Goal: Task Accomplishment & Management: Manage account settings

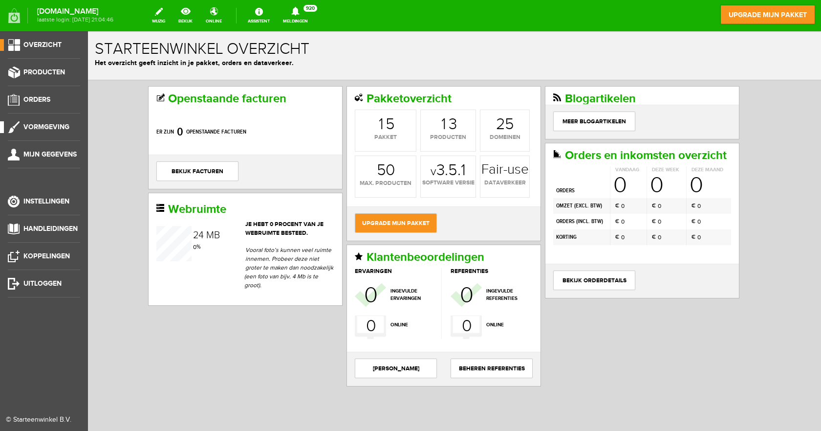
click at [62, 130] on span "Vormgeving" at bounding box center [46, 127] width 46 height 8
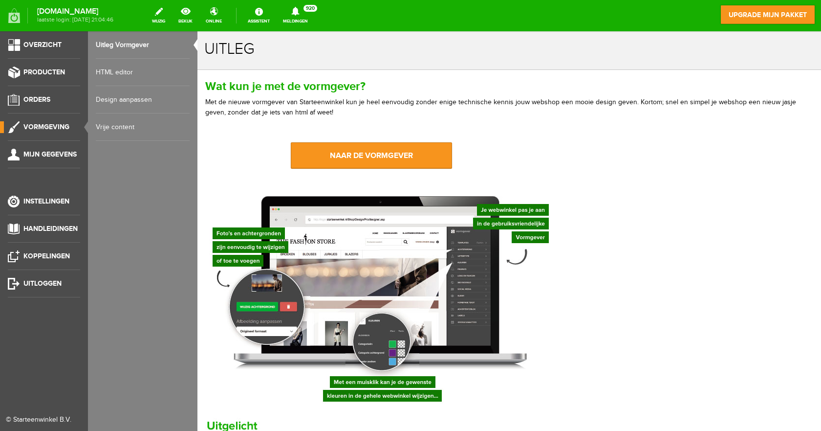
click at [133, 100] on link "Design aanpassen" at bounding box center [143, 99] width 94 height 27
click at [61, 202] on span "Instellingen" at bounding box center [46, 201] width 46 height 8
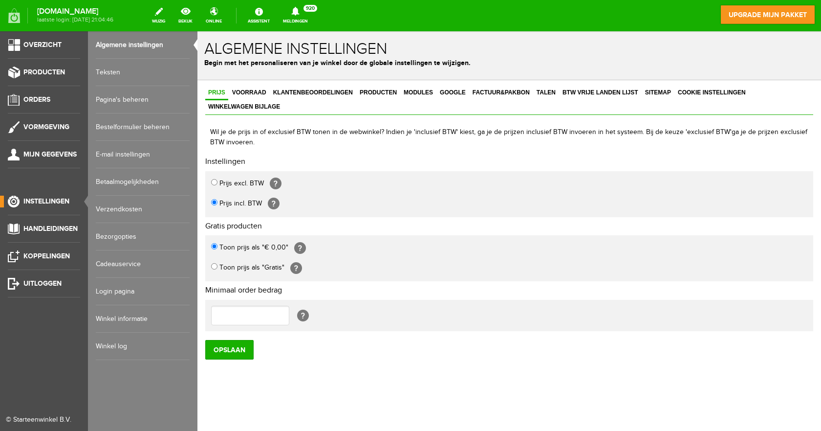
click at [125, 99] on link "Pagina's beheren" at bounding box center [143, 99] width 94 height 27
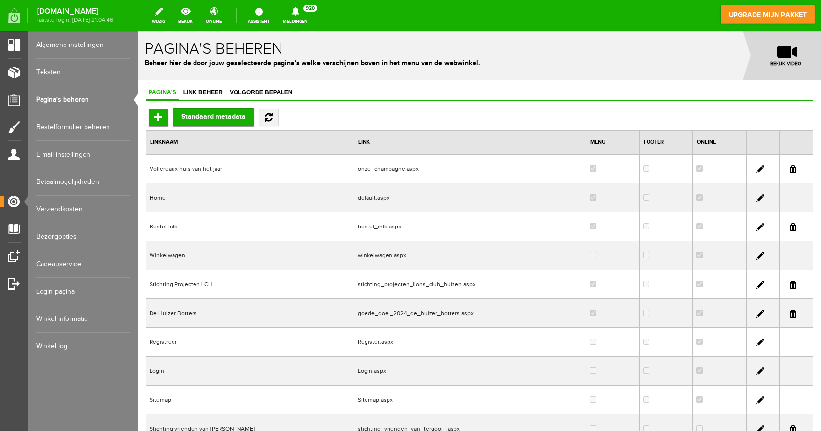
click at [757, 311] on link at bounding box center [761, 313] width 8 height 8
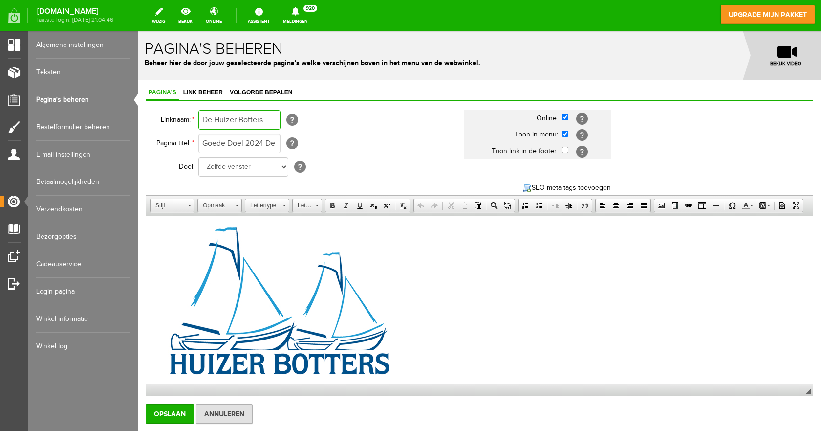
drag, startPoint x: 267, startPoint y: 120, endPoint x: 196, endPoint y: 121, distance: 71.9
click at [196, 121] on tr "Linknaam: * De Huizer Botters Online: Toon in menu: Toon link in de footer:" at bounding box center [380, 119] width 469 height 23
type input "@EASE"
drag, startPoint x: 264, startPoint y: 143, endPoint x: 257, endPoint y: 145, distance: 7.0
click at [257, 145] on input "Goede Doel 2024 De Huizer Botters" at bounding box center [239, 143] width 82 height 20
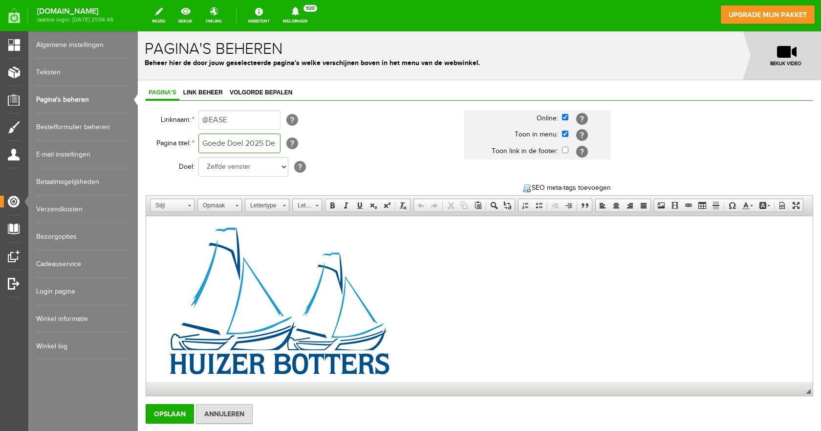
scroll to position [0, 42]
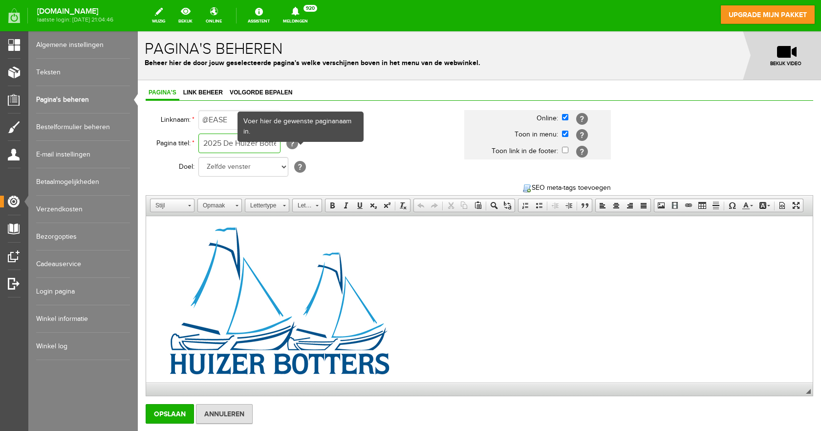
drag, startPoint x: 267, startPoint y: 144, endPoint x: 296, endPoint y: 141, distance: 28.9
click at [296, 141] on body "x Pagina's beheren Beheer hier de door jouw geselecteerde pagina's welke versch…" at bounding box center [479, 263] width 683 height 464
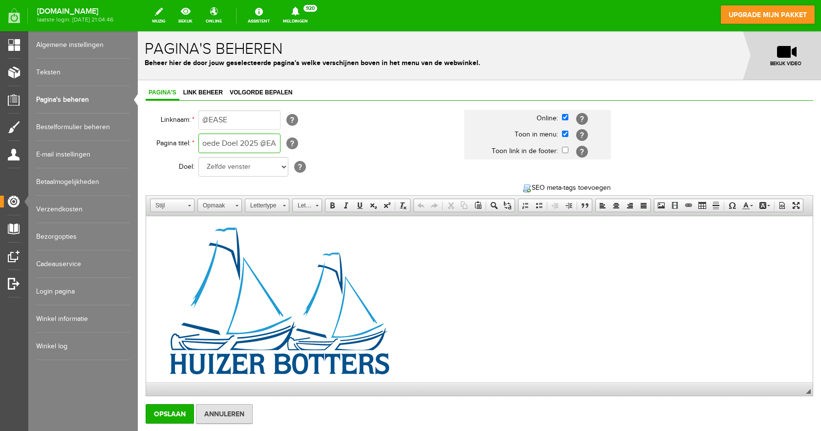
type input "Goede Doel 2025 @EASE"
click at [293, 316] on img at bounding box center [278, 302] width 244 height 152
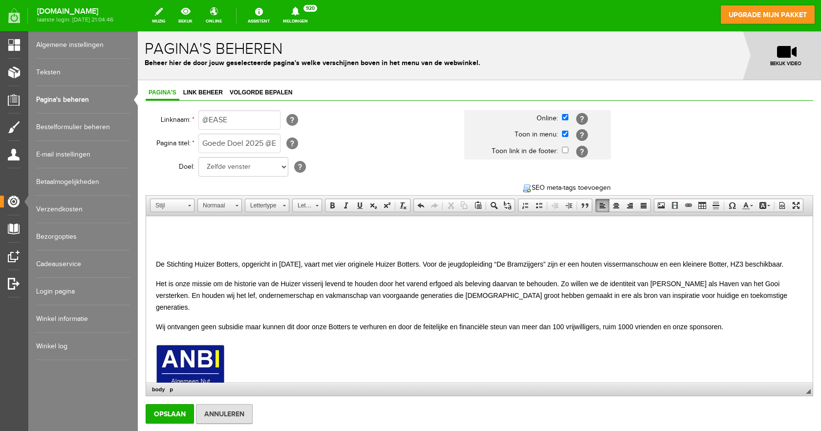
scroll to position [0, 0]
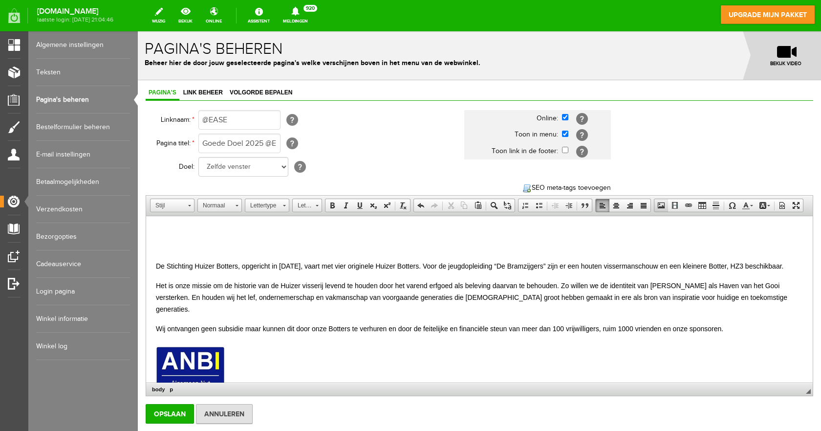
click at [657, 209] on span at bounding box center [661, 205] width 8 height 8
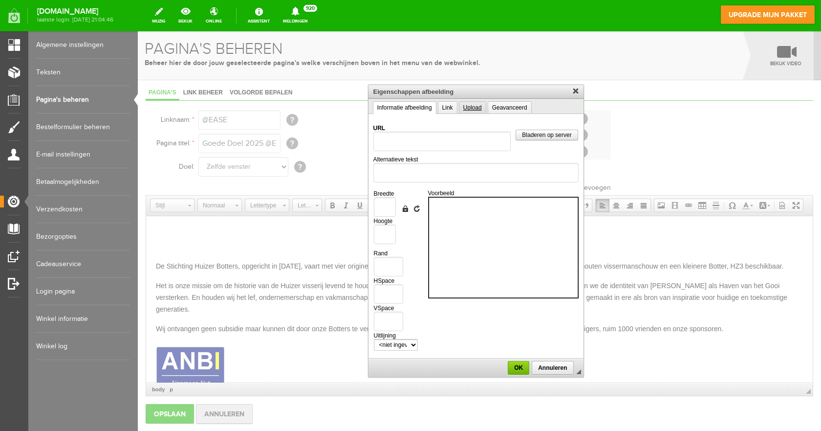
click at [469, 109] on link "Upload" at bounding box center [472, 107] width 27 height 13
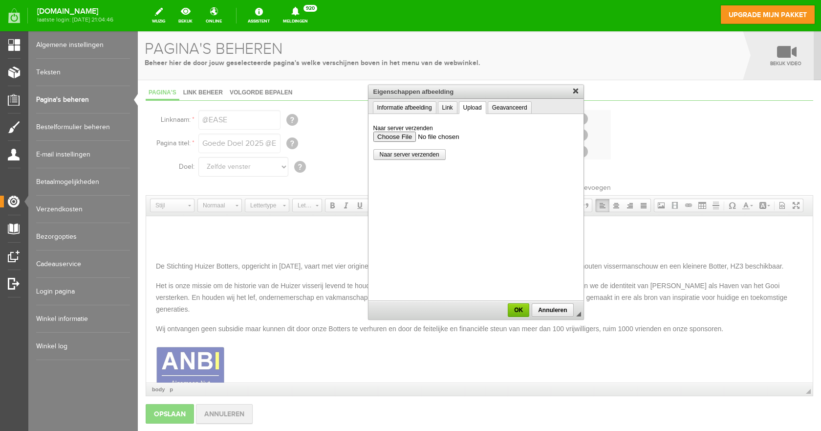
click at [399, 136] on input "Naar server verzenden" at bounding box center [475, 136] width 205 height 10
type input "C:\fakepath\@EASE.jpeg"
click at [428, 155] on span "Naar server verzenden" at bounding box center [409, 154] width 71 height 7
type input "/upload/9989/-ease.jpeg"
type input "430"
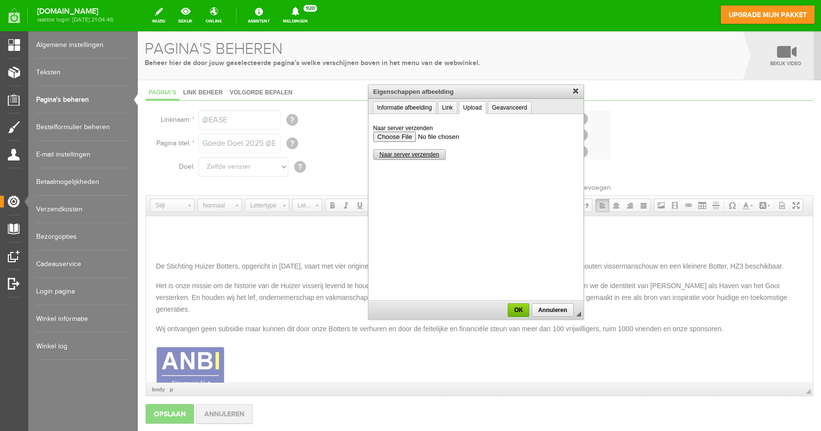
type input "117"
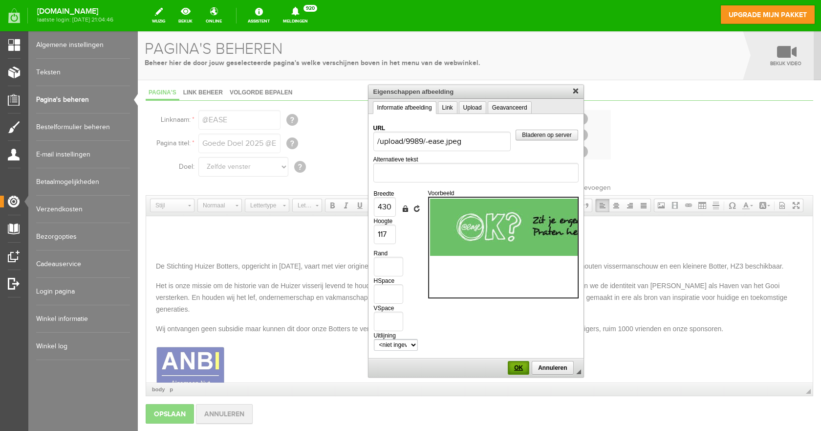
click at [515, 368] on span "OK" at bounding box center [519, 367] width 20 height 7
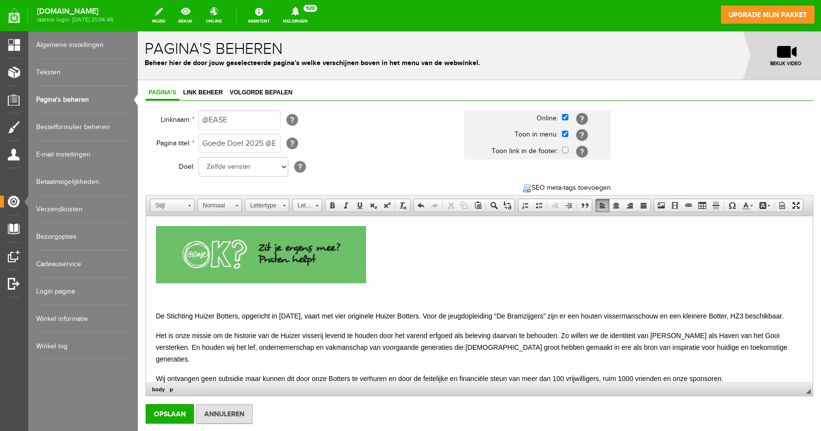
click at [311, 255] on img at bounding box center [261, 254] width 210 height 57
click at [339, 315] on span "Eigenschappen afbeelding" at bounding box center [363, 314] width 79 height 12
type input "/upload/9989/-ease.jpeg"
type input "430"
type input "117"
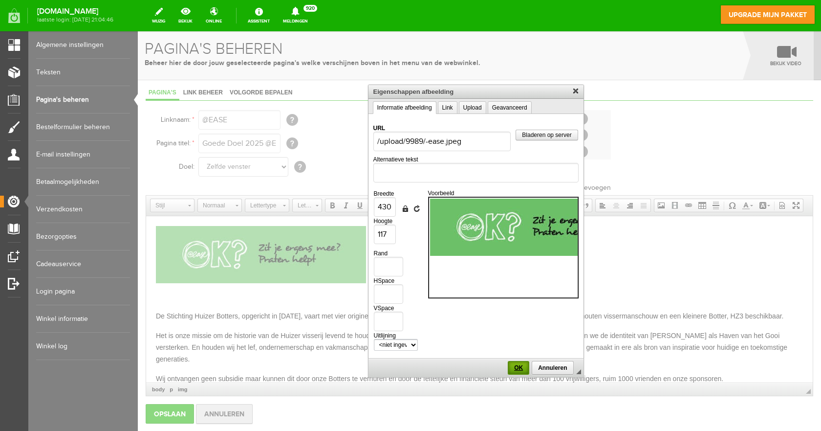
click at [519, 365] on span "OK" at bounding box center [519, 367] width 20 height 7
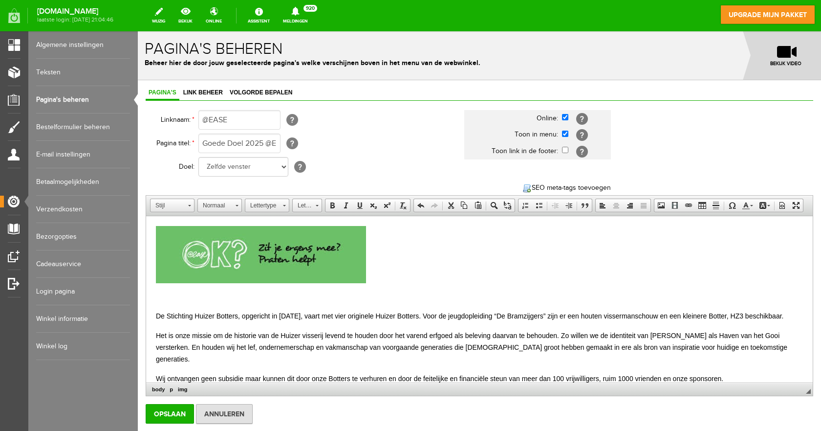
click at [409, 263] on p at bounding box center [479, 256] width 647 height 60
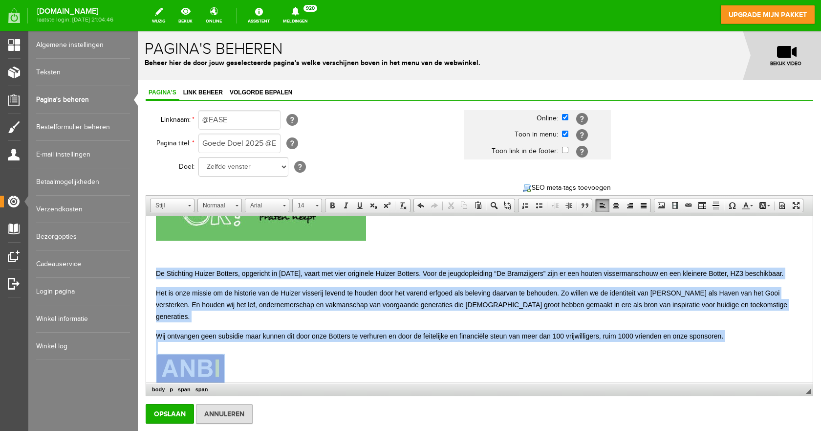
scroll to position [66, 0]
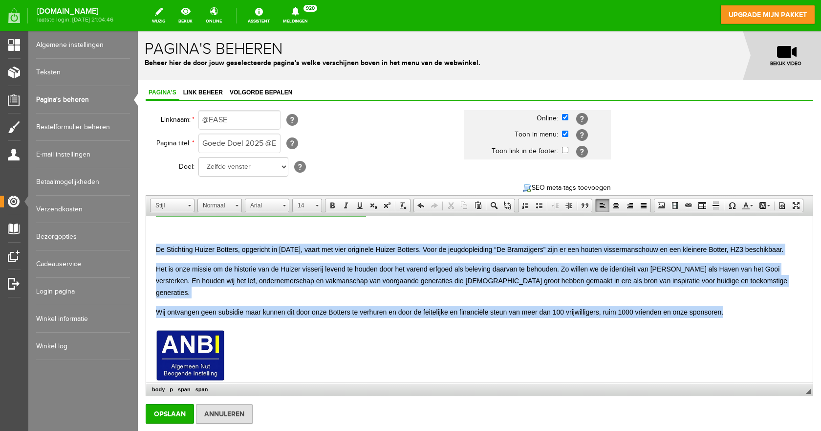
drag, startPoint x: 154, startPoint y: 313, endPoint x: 729, endPoint y: 300, distance: 574.5
click at [729, 300] on html "De Stichting Huizer Botters, opgericht in [DATE], vaart met vier originele Huiz…" at bounding box center [479, 272] width 667 height 244
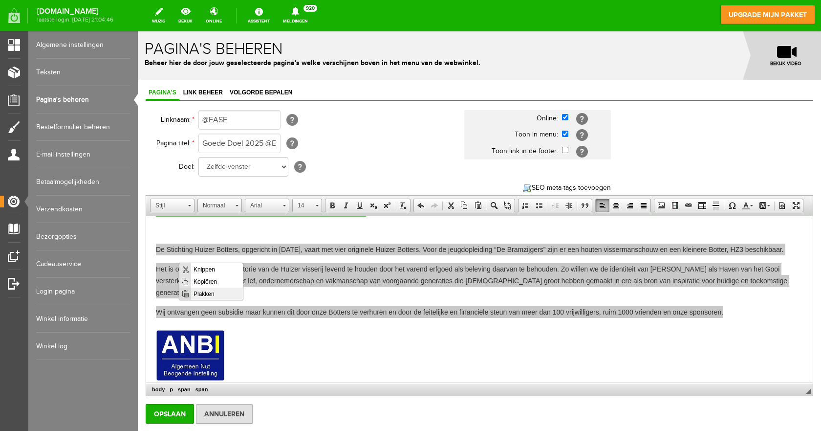
click at [205, 291] on span "Plakken" at bounding box center [217, 293] width 52 height 12
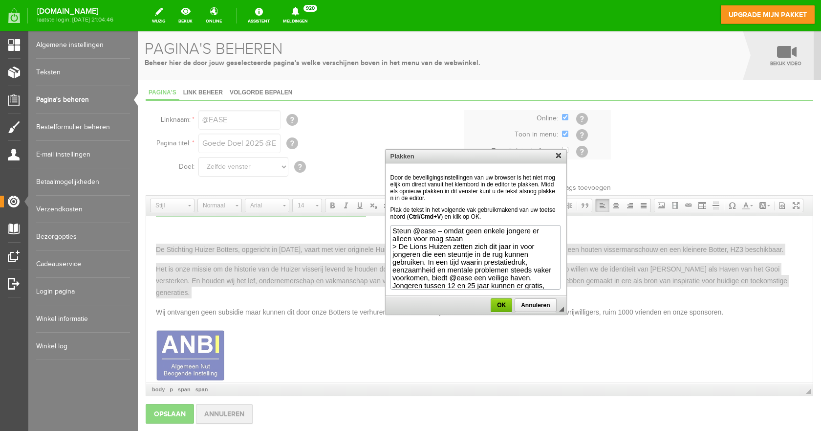
scroll to position [173, 0]
click at [500, 304] on span "OK" at bounding box center [501, 305] width 21 height 7
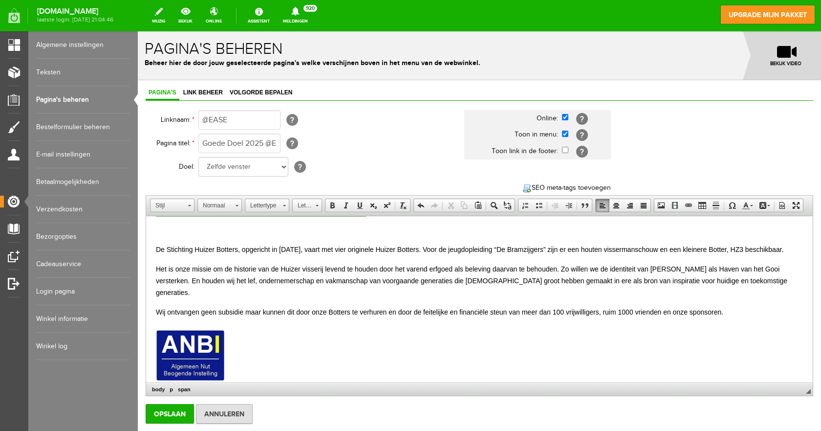
scroll to position [0, 0]
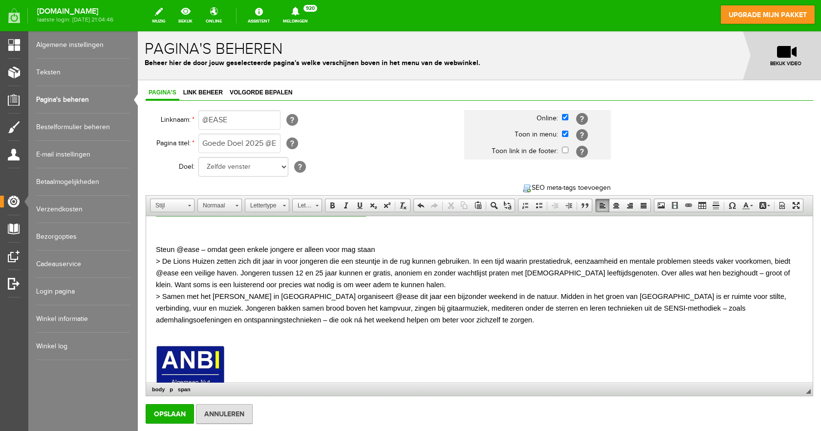
click at [162, 262] on span "> De Lions Huizen zetten zich dit jaar in voor jongeren die een steuntje in de …" at bounding box center [473, 272] width 634 height 31
drag, startPoint x: 154, startPoint y: 261, endPoint x: 206, endPoint y: 260, distance: 51.8
click at [206, 260] on html "Steun @ease – omdat geen enkele jongere er alleen voor mag staan De Lions Huize…" at bounding box center [479, 280] width 667 height 260
click at [334, 205] on span at bounding box center [332, 205] width 8 height 8
drag, startPoint x: 391, startPoint y: 297, endPoint x: 380, endPoint y: 298, distance: 11.3
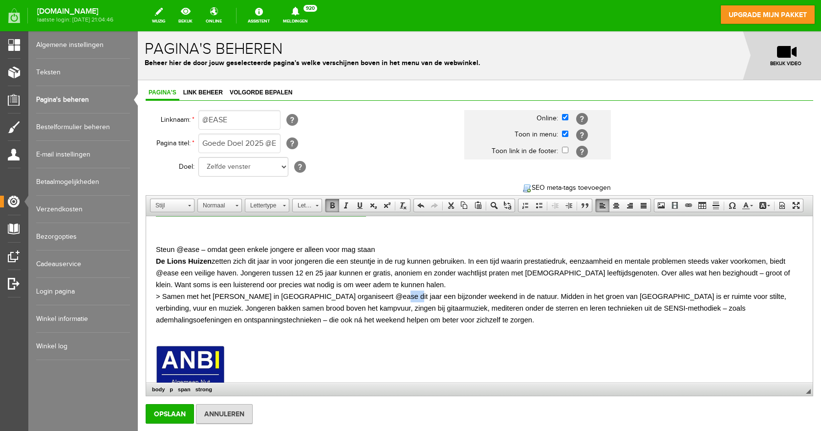
click at [380, 298] on span "> Samen met het [PERSON_NAME] in [GEOGRAPHIC_DATA] organiseert @ease dit jaar e…" at bounding box center [471, 307] width 631 height 31
drag, startPoint x: 393, startPoint y: 295, endPoint x: 374, endPoint y: 294, distance: 19.6
click at [374, 294] on span "> Samen met het [PERSON_NAME] in [GEOGRAPHIC_DATA] organiseert @EASE dit jaar e…" at bounding box center [473, 307] width 634 height 31
click at [331, 205] on span at bounding box center [332, 205] width 8 height 8
click at [602, 322] on p "Steun @ease – omdat geen enkele jongere er alleen voor mag staan De Lions Huize…" at bounding box center [479, 288] width 647 height 90
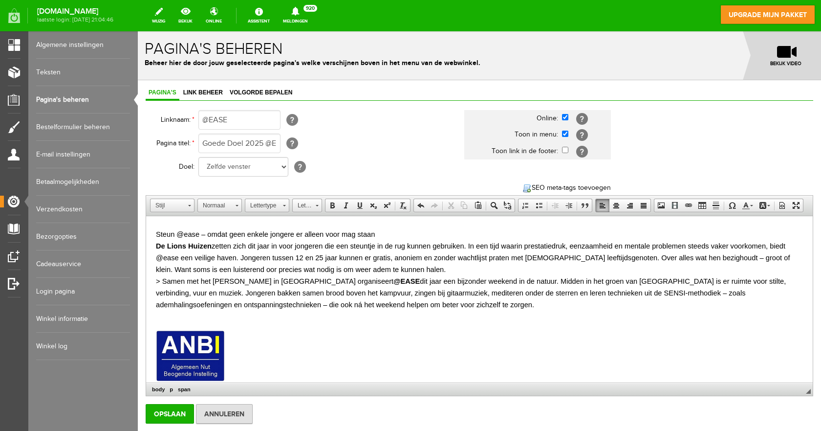
scroll to position [94, 0]
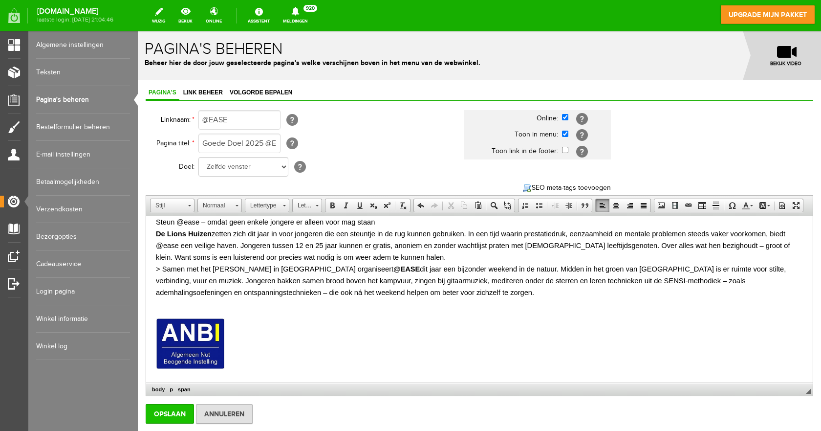
click at [175, 423] on input "Opslaan" at bounding box center [170, 414] width 48 height 20
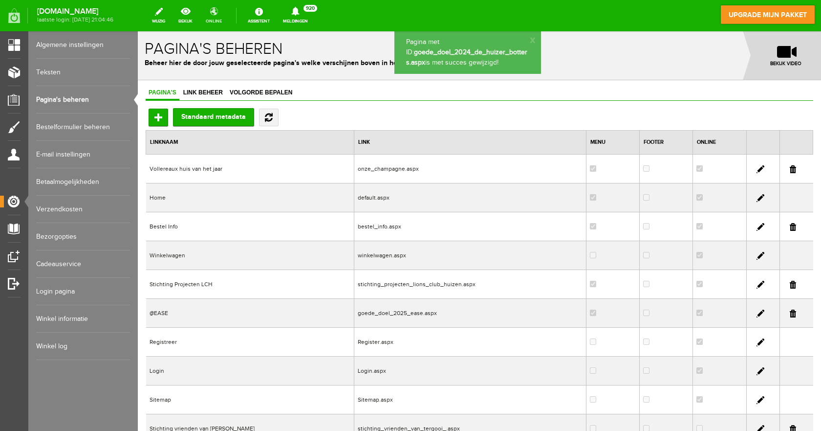
click at [224, 13] on link "online" at bounding box center [214, 16] width 28 height 22
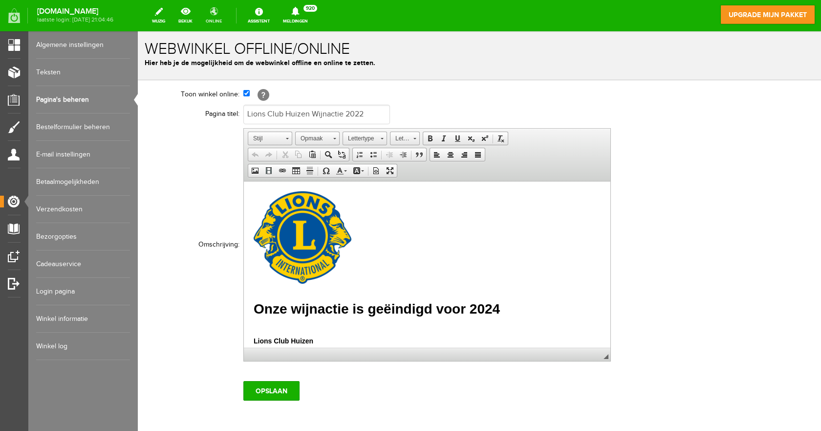
click at [223, 15] on link "online" at bounding box center [214, 16] width 28 height 22
click at [198, 16] on link "bekijk" at bounding box center [186, 16] width 26 height 22
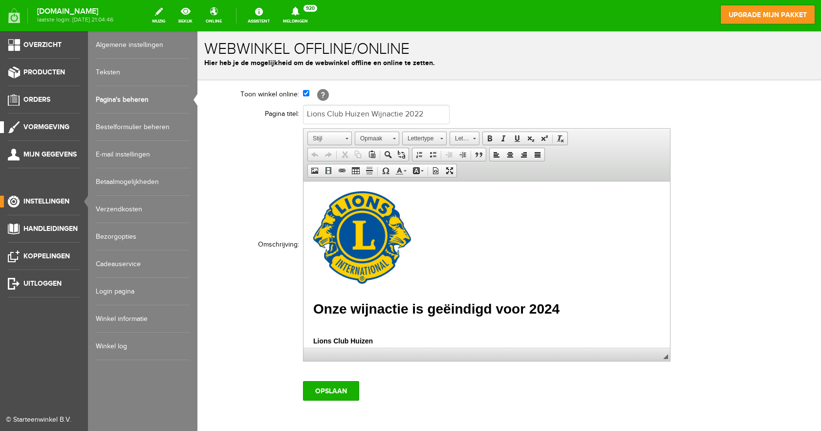
click at [42, 129] on span "Vormgeving" at bounding box center [46, 127] width 46 height 8
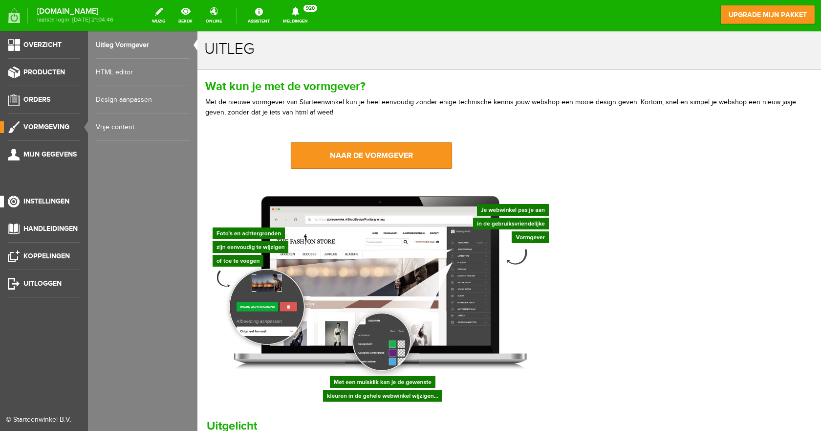
click at [62, 201] on span "Instellingen" at bounding box center [46, 201] width 46 height 8
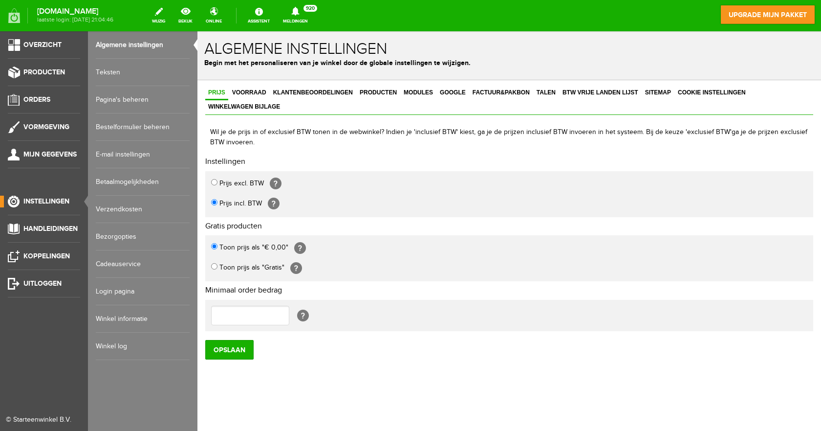
click at [114, 97] on link "Pagina's beheren" at bounding box center [143, 99] width 94 height 27
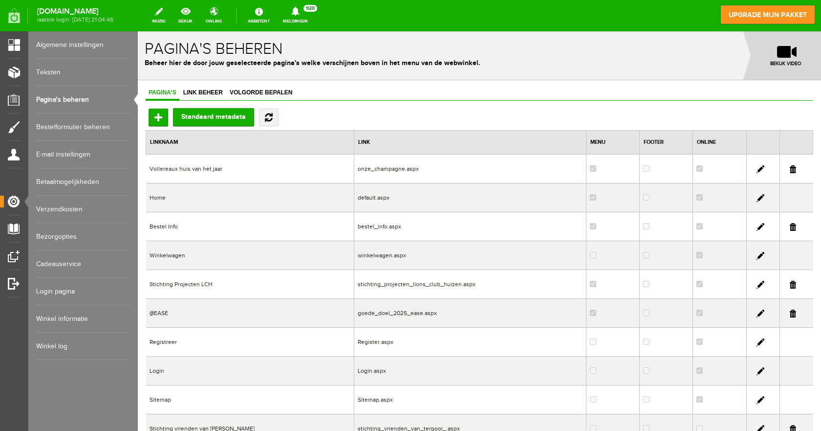
click at [757, 313] on link at bounding box center [761, 313] width 8 height 8
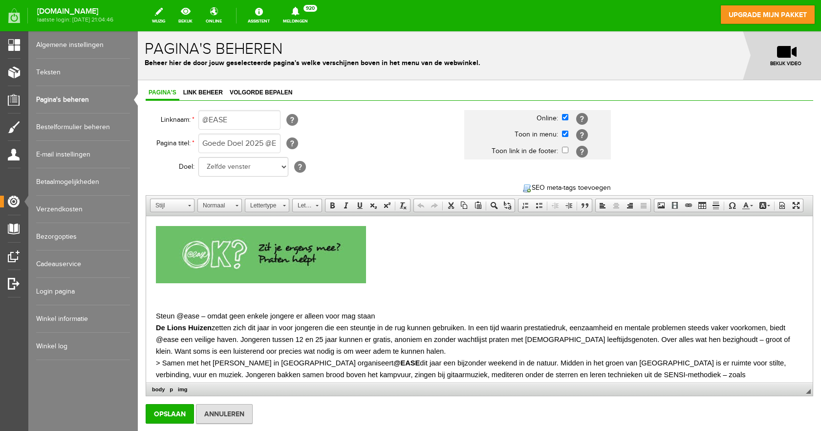
click at [330, 261] on img at bounding box center [261, 254] width 210 height 57
click at [372, 325] on span "Eigenschappen afbeelding" at bounding box center [396, 326] width 79 height 12
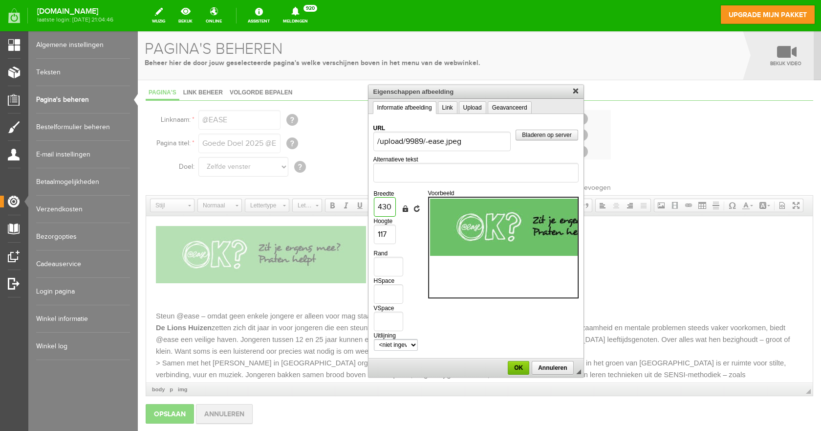
drag, startPoint x: 392, startPoint y: 205, endPoint x: 379, endPoint y: 209, distance: 13.2
click at [379, 209] on input "430" at bounding box center [385, 207] width 22 height 20
type input "5"
type input "1"
type input "55"
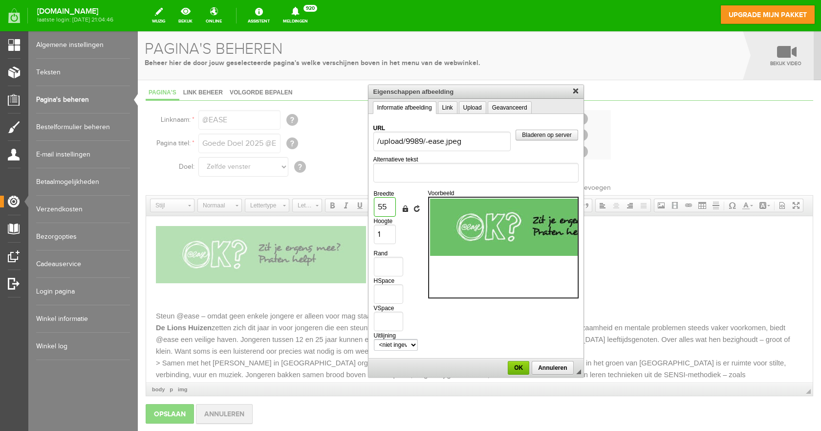
type input "15"
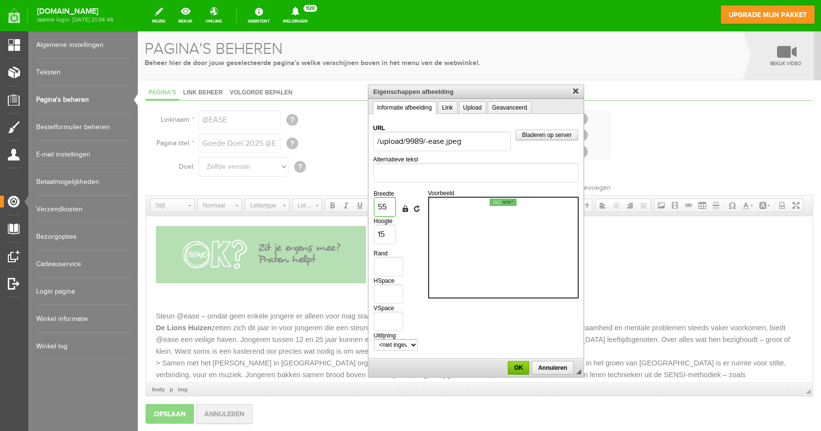
type input "550"
type input "150"
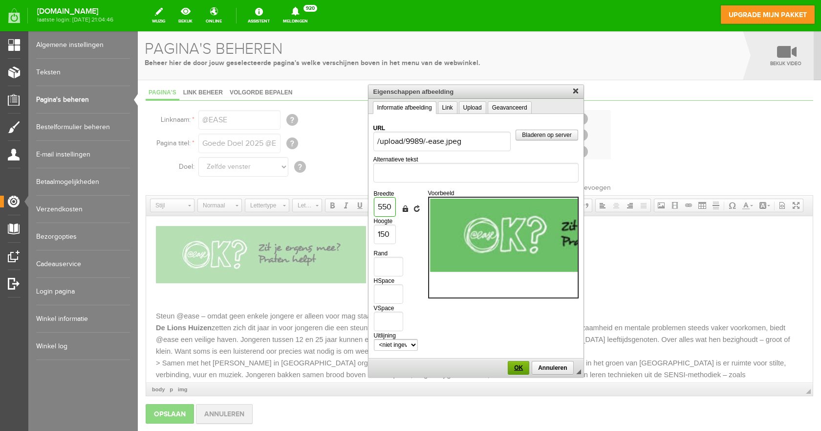
type input "550"
click at [520, 364] on link "OK" at bounding box center [519, 368] width 22 height 14
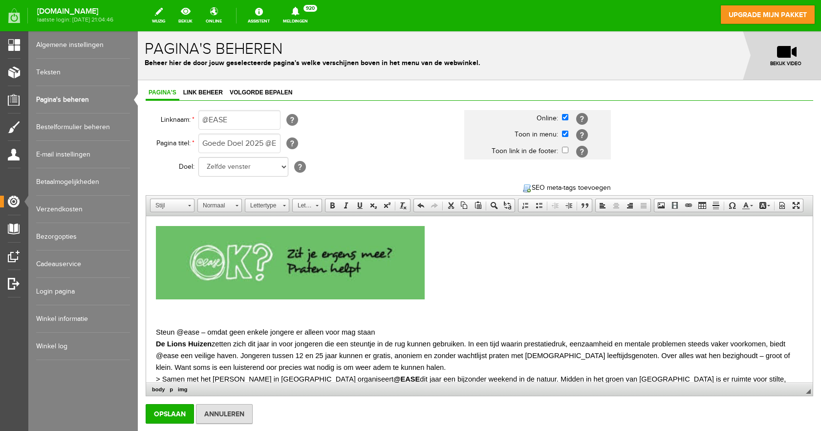
click at [497, 282] on p at bounding box center [479, 264] width 647 height 76
click at [159, 423] on input "Opslaan" at bounding box center [170, 414] width 48 height 20
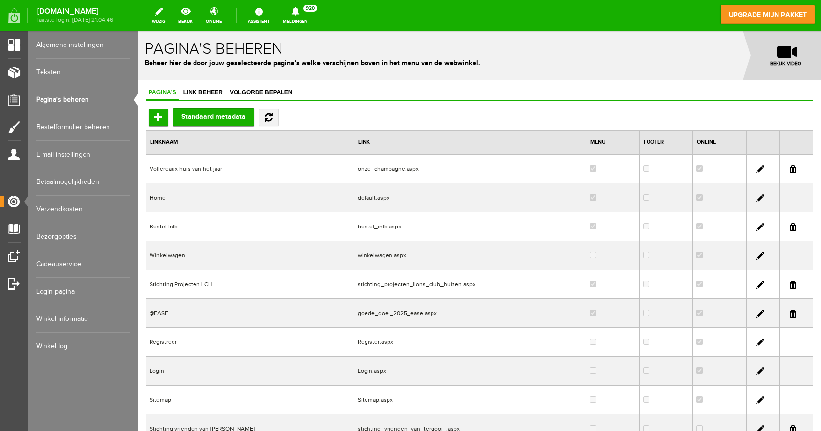
click at [757, 225] on link at bounding box center [761, 227] width 8 height 8
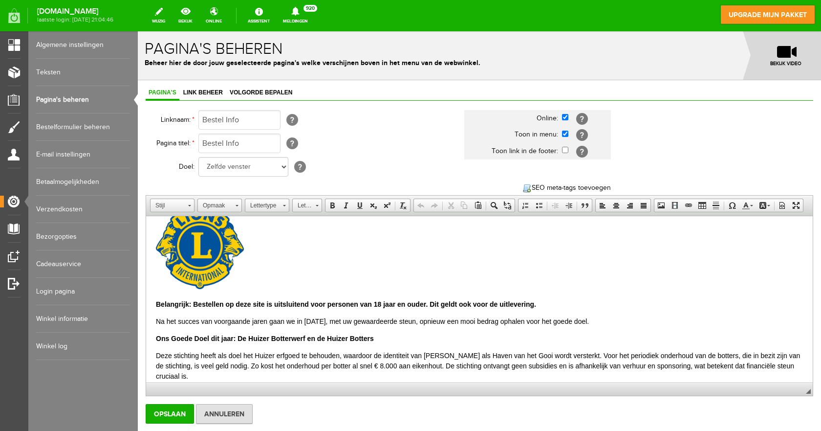
scroll to position [49, 0]
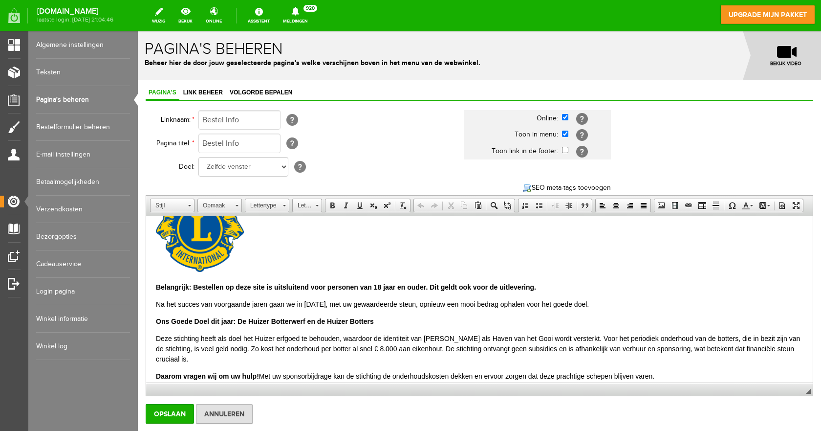
click at [318, 306] on p "Na het succes van voorgaande jaren gaan we in [DATE], met uw gewaardeerde steun…" at bounding box center [479, 304] width 647 height 10
click at [336, 258] on p at bounding box center [479, 232] width 647 height 87
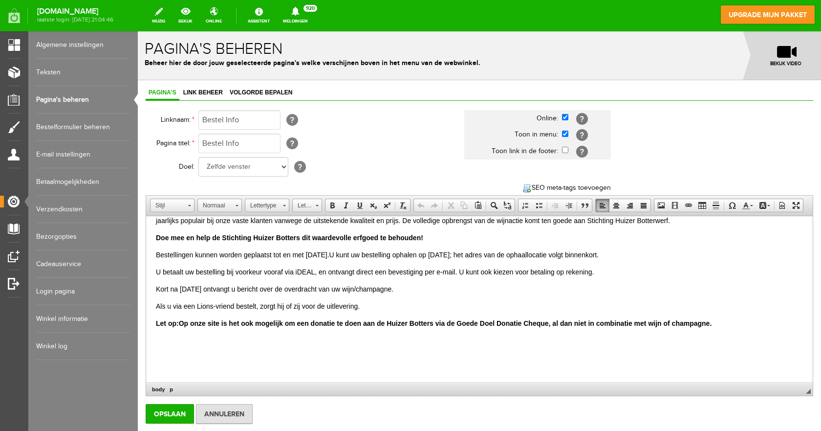
scroll to position [239, 0]
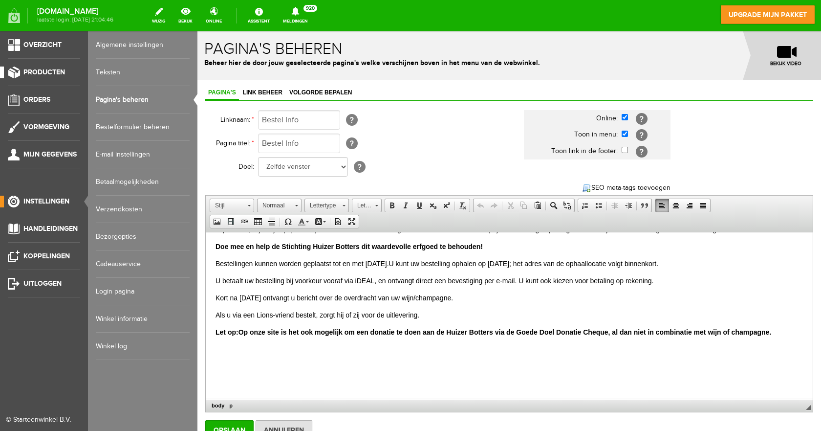
click at [45, 72] on span "Producten" at bounding box center [44, 72] width 42 height 8
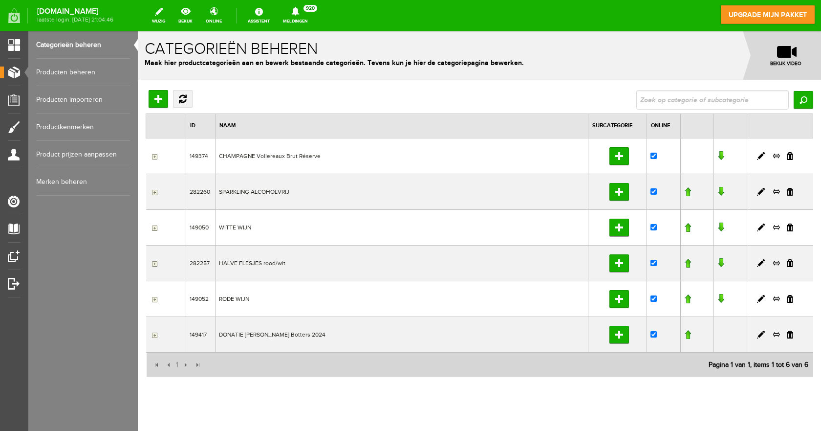
click at [78, 71] on link "Producten beheren" at bounding box center [83, 72] width 94 height 27
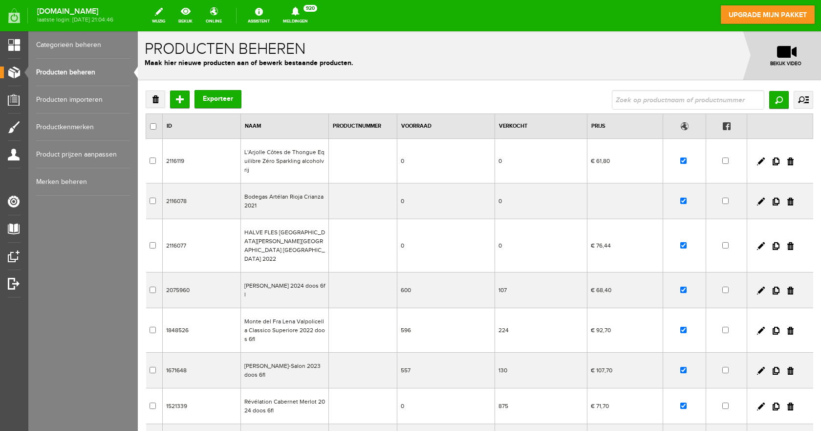
click at [284, 160] on td "L'Arjolle Côtes de Thongue Equilibre Zéro Sparkling alcoholvrij" at bounding box center [284, 161] width 88 height 44
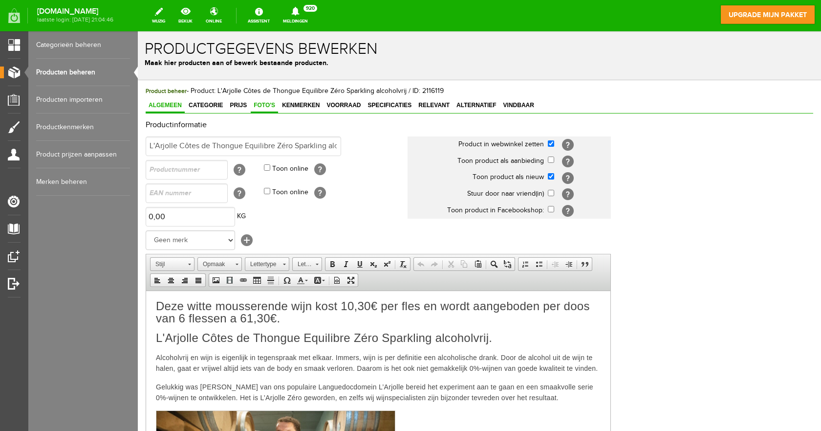
click at [263, 109] on link "Foto's" at bounding box center [264, 106] width 27 height 14
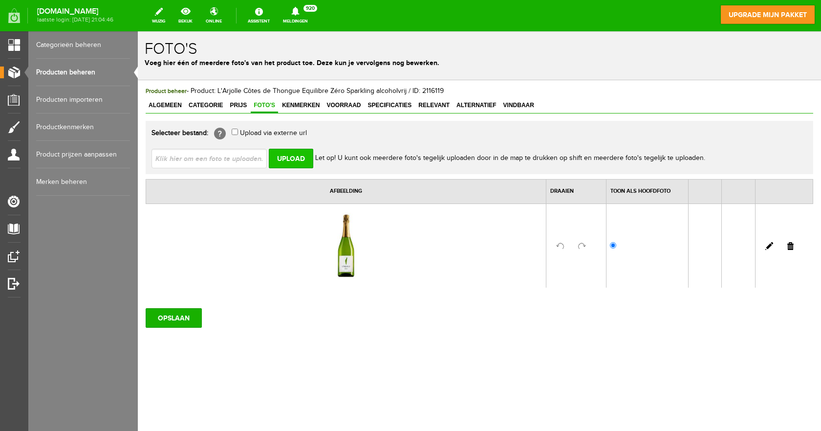
click at [286, 162] on input "Upload" at bounding box center [291, 159] width 44 height 20
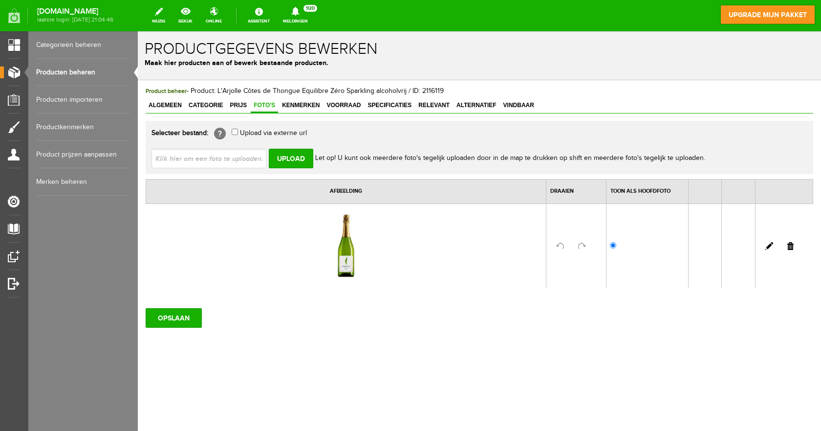
click at [221, 158] on input "file" at bounding box center [213, 158] width 123 height 19
type input "C:\fakepath\Afbeelding1.jpg"
type input "Afbeelding1.jpg"
click at [283, 160] on input "Upload" at bounding box center [291, 159] width 44 height 20
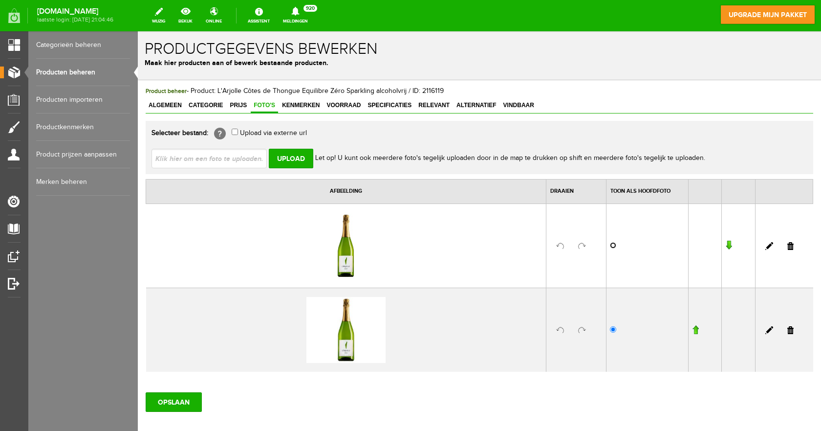
click at [610, 246] on input "radio" at bounding box center [613, 245] width 6 height 6
radio input "true"
click at [177, 401] on input "OPSLAAN" at bounding box center [174, 402] width 56 height 20
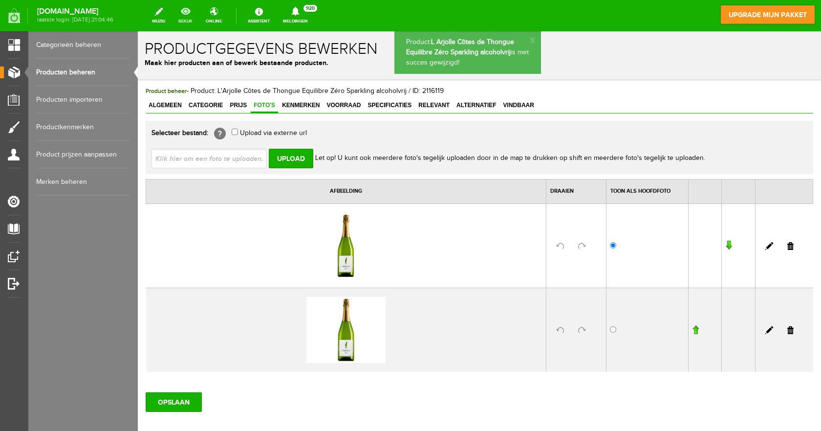
click at [197, 20] on link "bekijk" at bounding box center [186, 16] width 26 height 22
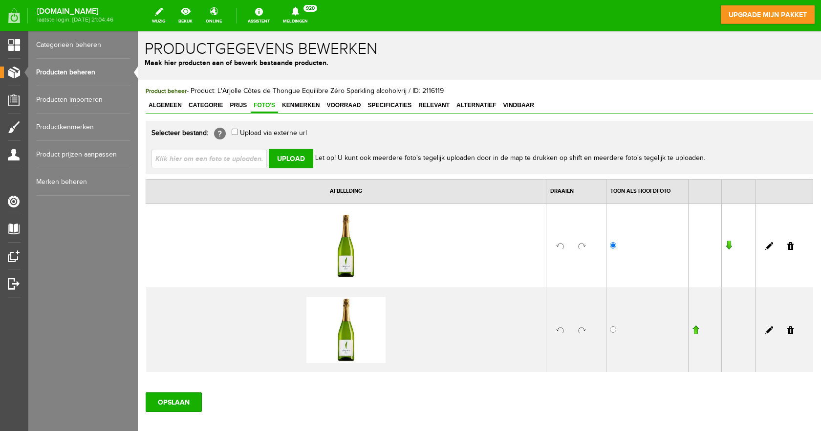
drag, startPoint x: 782, startPoint y: 330, endPoint x: 435, endPoint y: 36, distance: 455.7
click at [787, 330] on link at bounding box center [790, 330] width 6 height 8
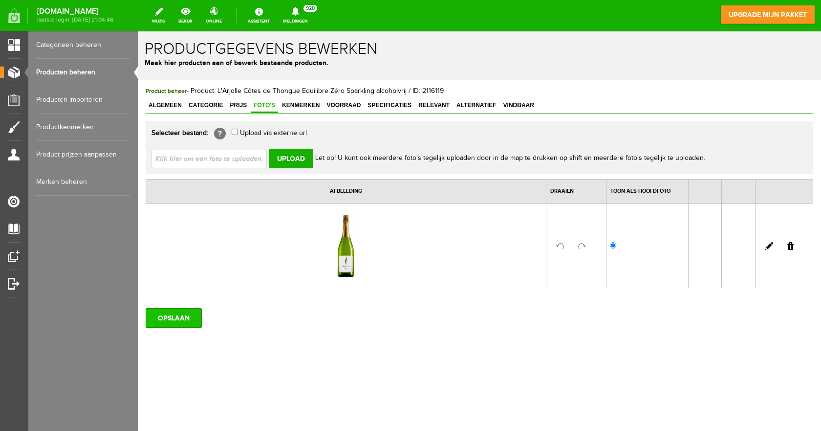
click at [168, 324] on input "OPSLAAN" at bounding box center [174, 318] width 56 height 20
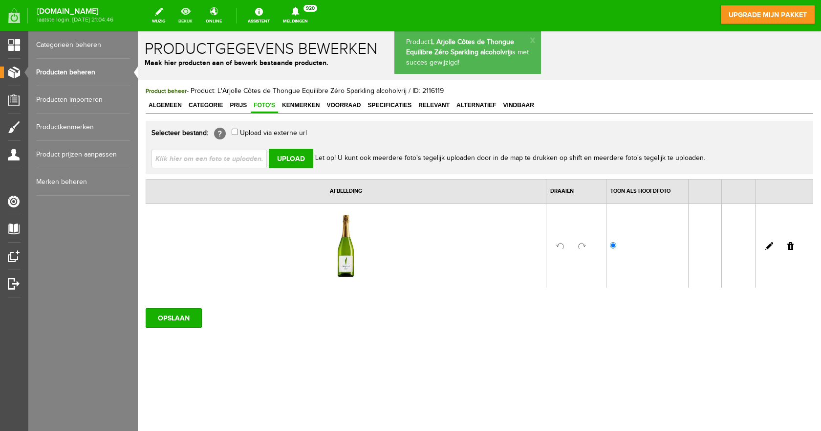
click at [198, 20] on link "bekijk" at bounding box center [186, 16] width 26 height 22
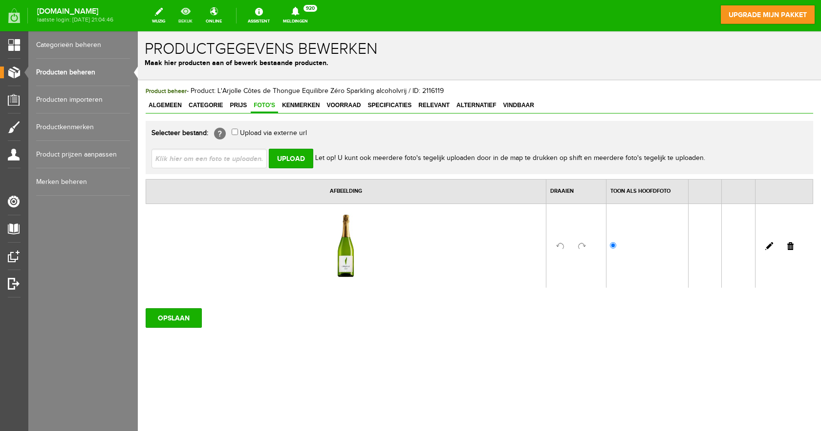
click at [195, 13] on link "bekijk" at bounding box center [186, 16] width 26 height 22
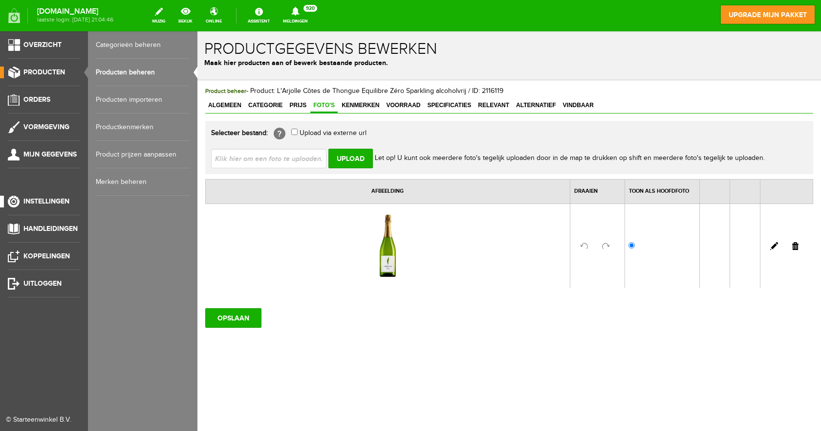
click at [47, 198] on span "Instellingen" at bounding box center [46, 201] width 46 height 8
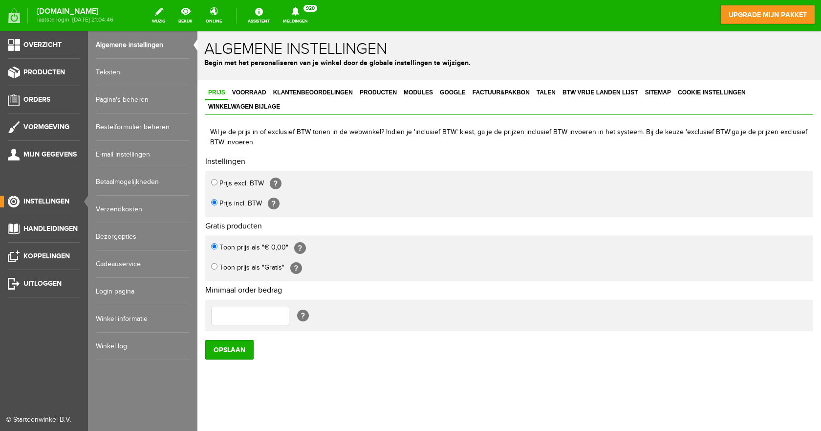
click at [122, 98] on link "Pagina's beheren" at bounding box center [143, 99] width 94 height 27
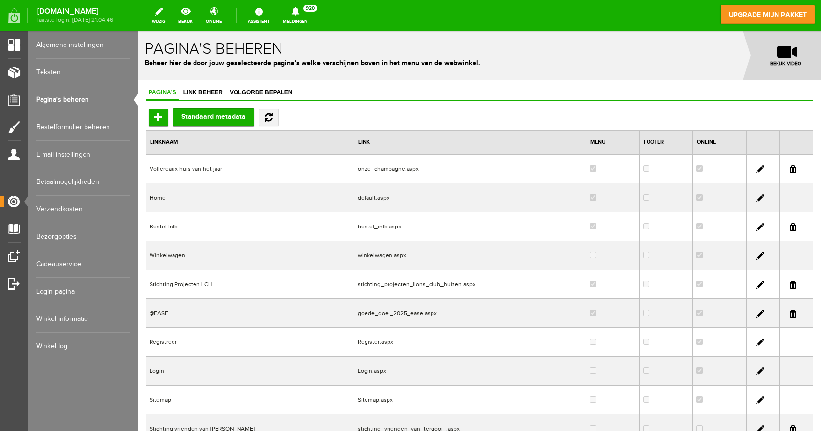
click at [190, 285] on td "Stichting Projecten LCH" at bounding box center [250, 284] width 208 height 29
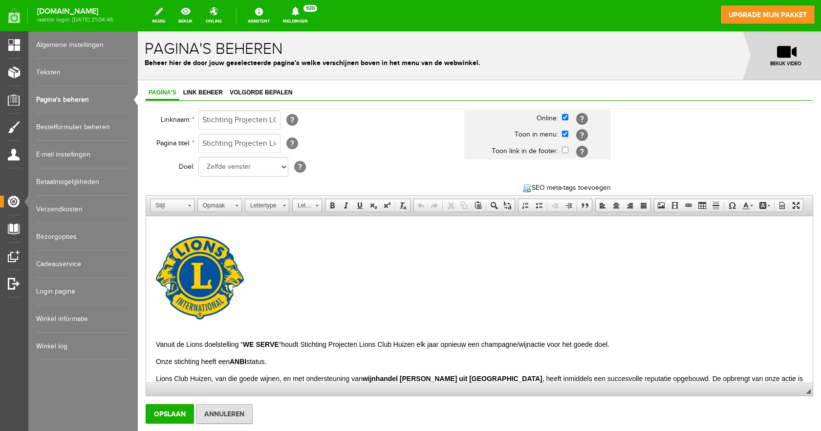
click at [70, 97] on link "Pagina's beheren" at bounding box center [83, 99] width 94 height 27
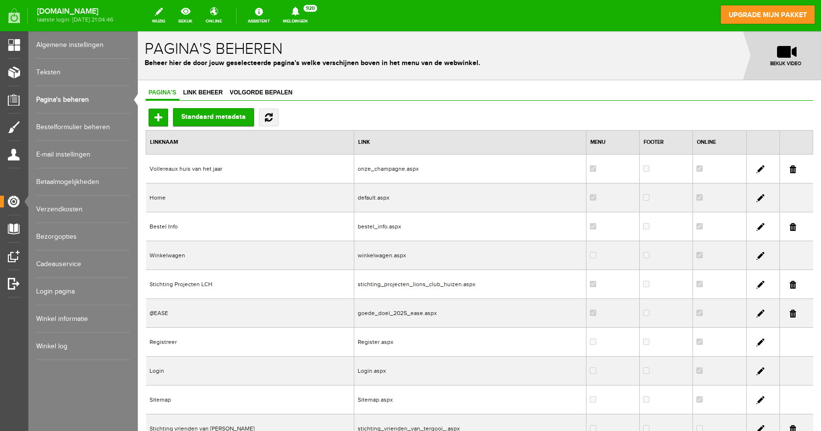
click at [757, 197] on link at bounding box center [761, 198] width 8 height 8
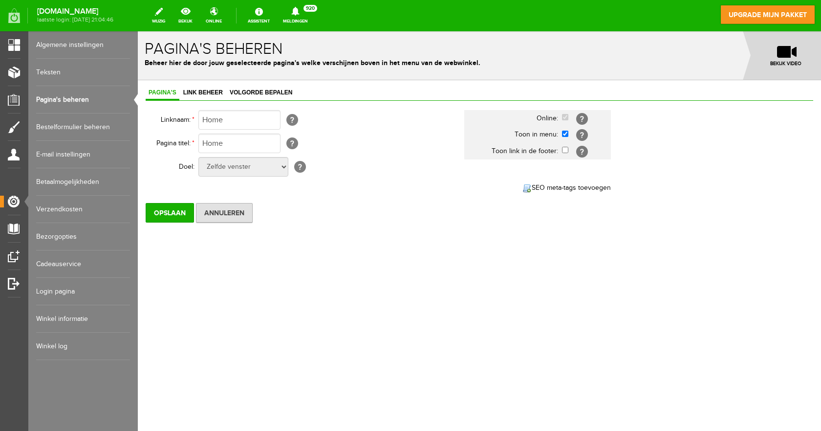
click at [54, 99] on link "Pagina's beheren" at bounding box center [83, 99] width 94 height 27
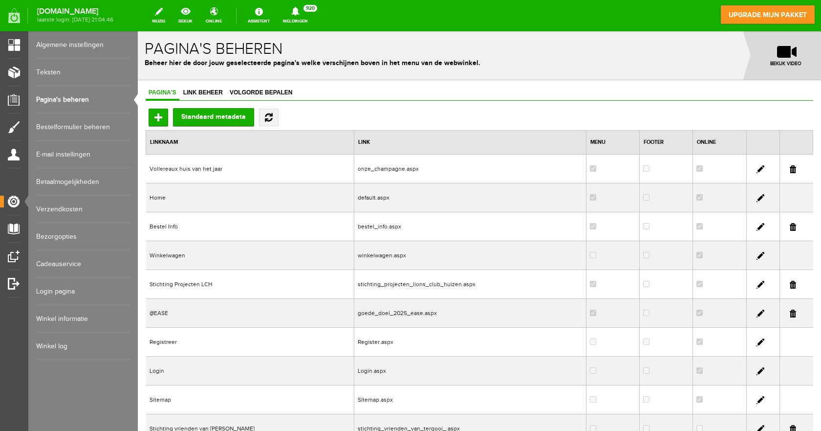
click at [757, 227] on link at bounding box center [761, 227] width 8 height 8
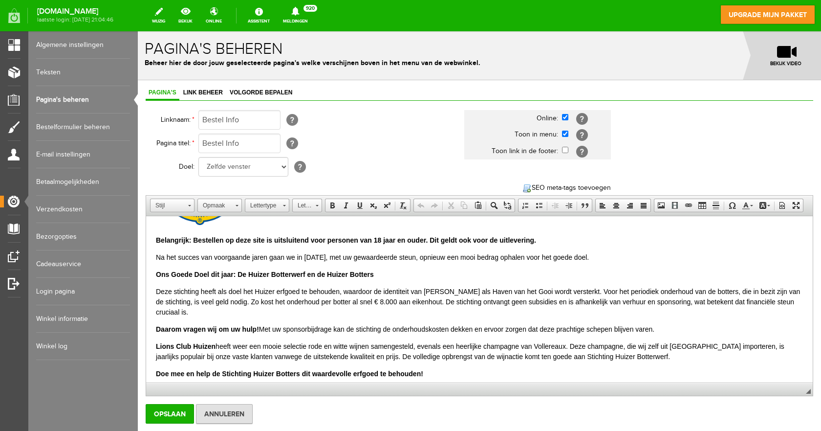
scroll to position [98, 0]
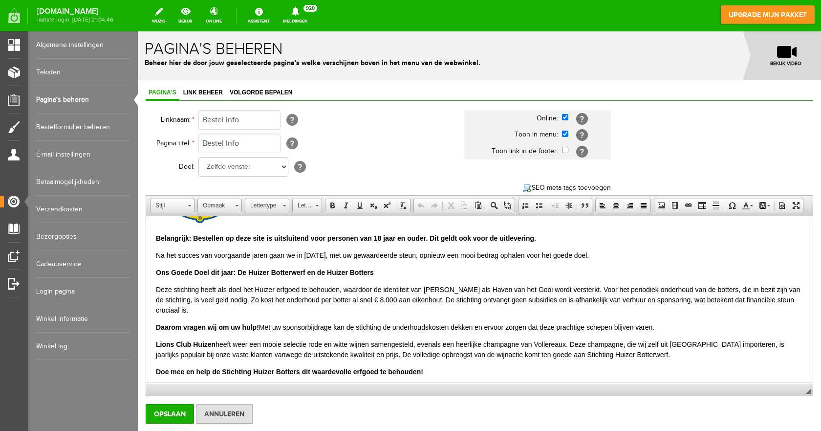
click at [318, 257] on p "Na het succes van voorgaande jaren gaan we in [DATE], met uw gewaardeerde steun…" at bounding box center [479, 255] width 647 height 10
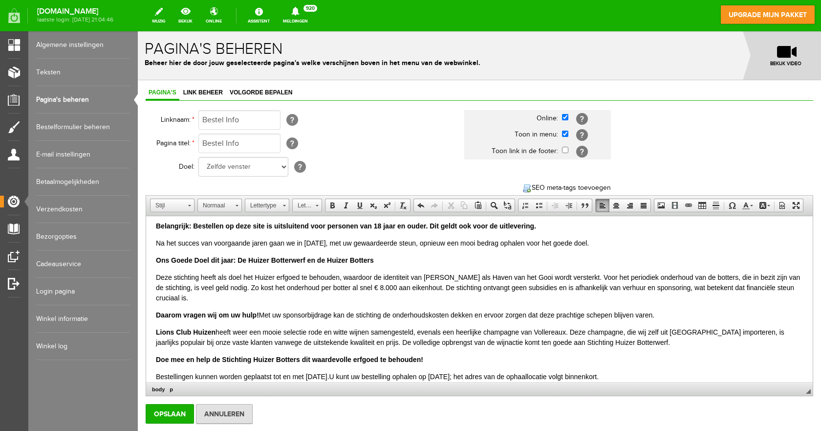
scroll to position [0, 0]
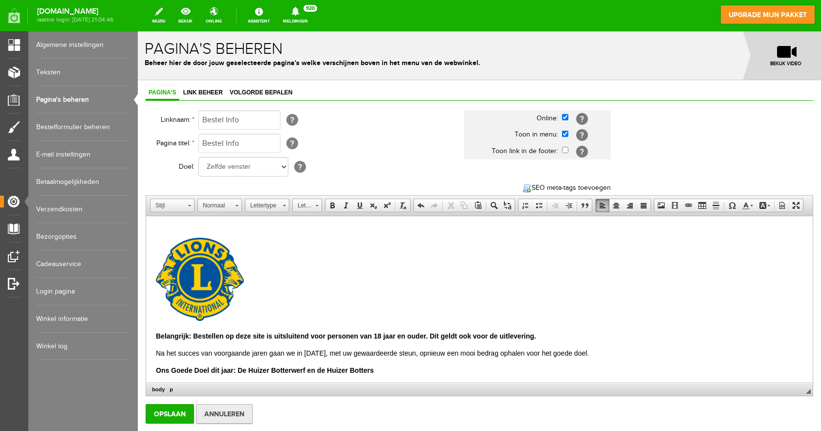
click at [219, 423] on input "Annuleren" at bounding box center [224, 414] width 57 height 20
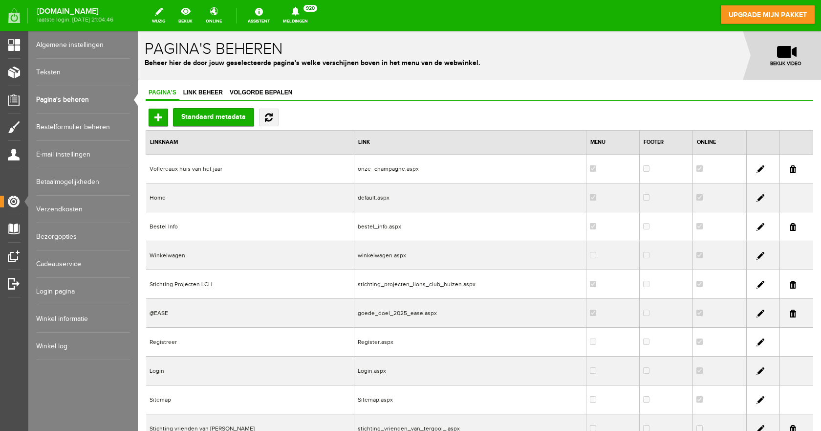
click at [97, 127] on link "Bestelformulier beheren" at bounding box center [83, 126] width 94 height 27
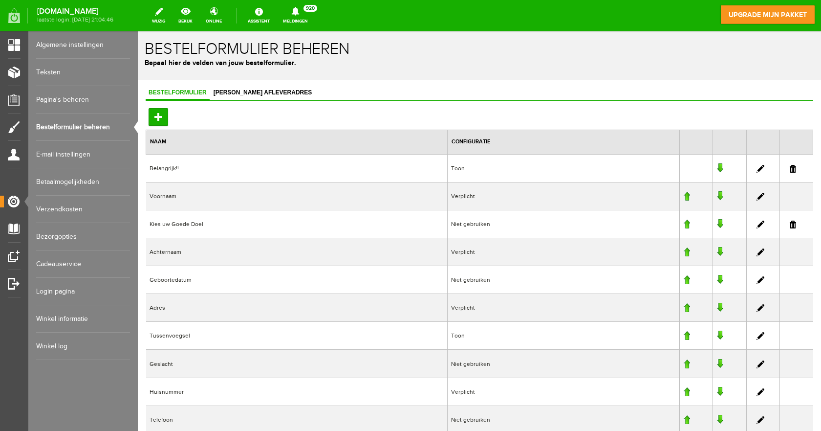
click at [81, 153] on link "E-mail instellingen" at bounding box center [83, 154] width 94 height 27
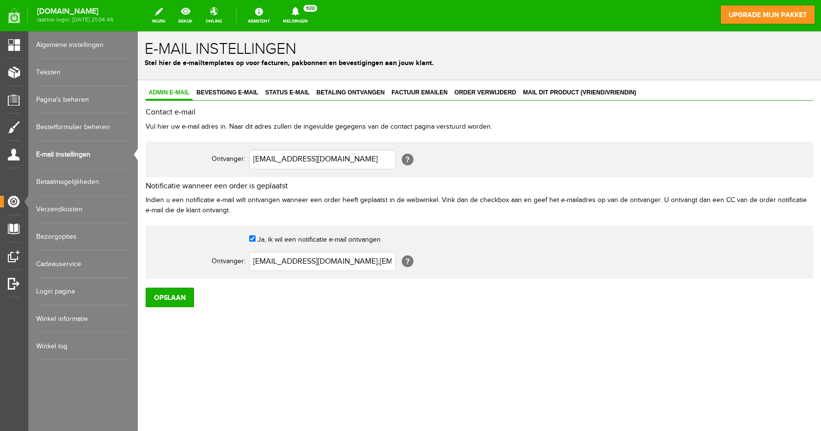
click at [79, 180] on link "Betaalmogelijkheden" at bounding box center [83, 181] width 94 height 27
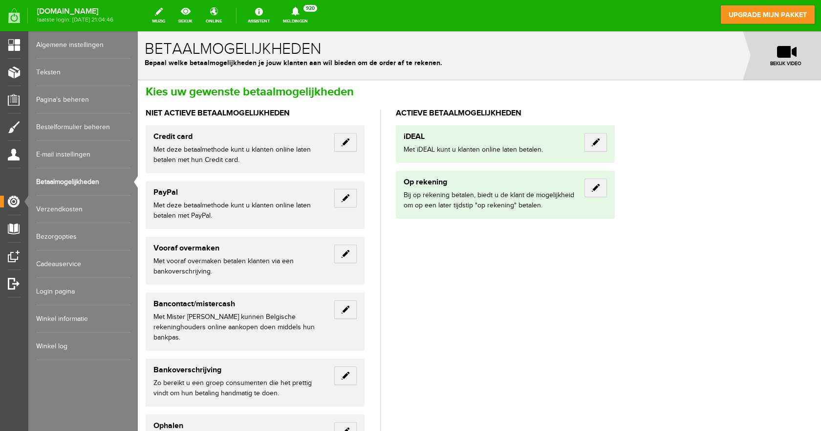
click at [75, 318] on link "Winkel informatie" at bounding box center [83, 318] width 94 height 27
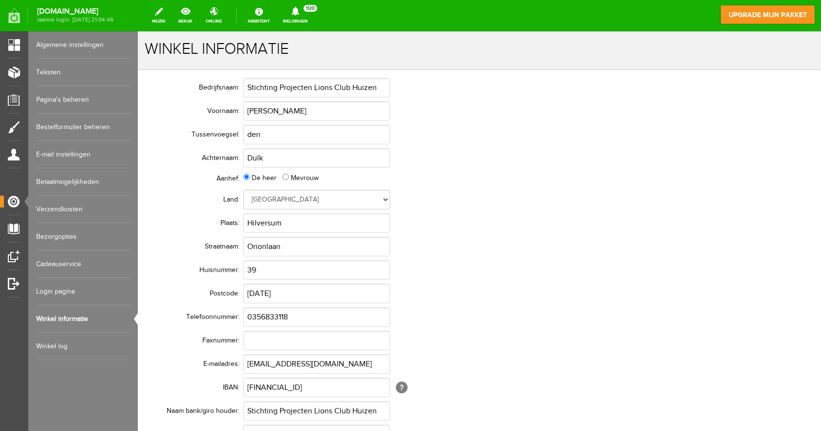
click at [50, 70] on link "Teksten" at bounding box center [83, 72] width 94 height 27
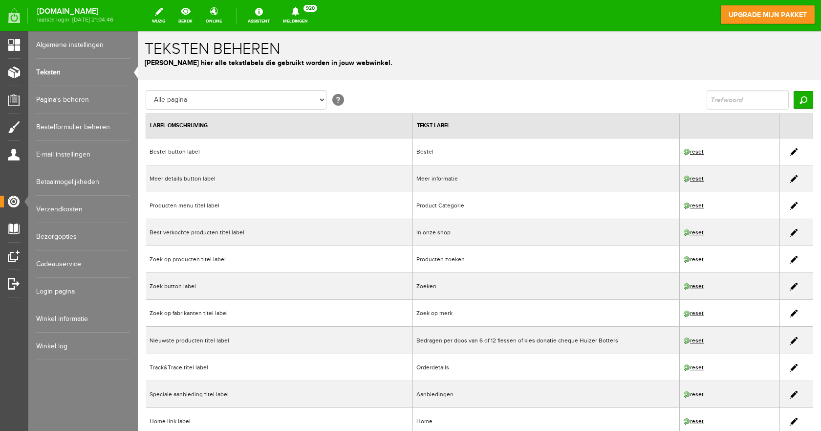
click at [45, 42] on link "Algemene instellingen" at bounding box center [83, 44] width 94 height 27
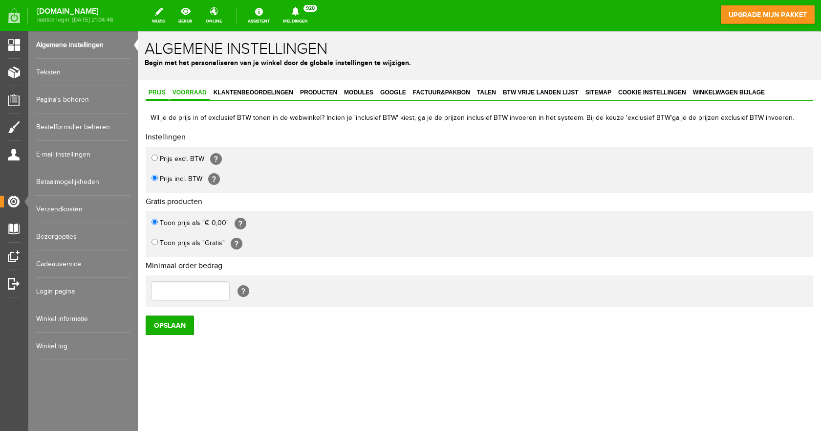
click at [198, 92] on span "Voorraad" at bounding box center [190, 92] width 40 height 7
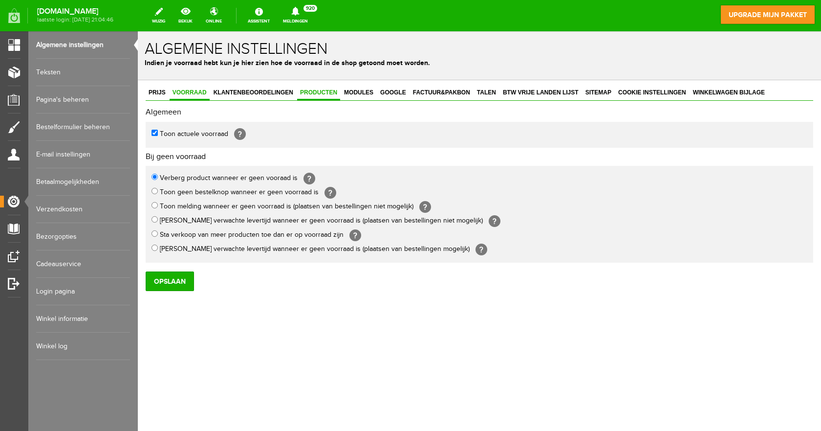
click at [321, 94] on span "Producten" at bounding box center [318, 92] width 43 height 7
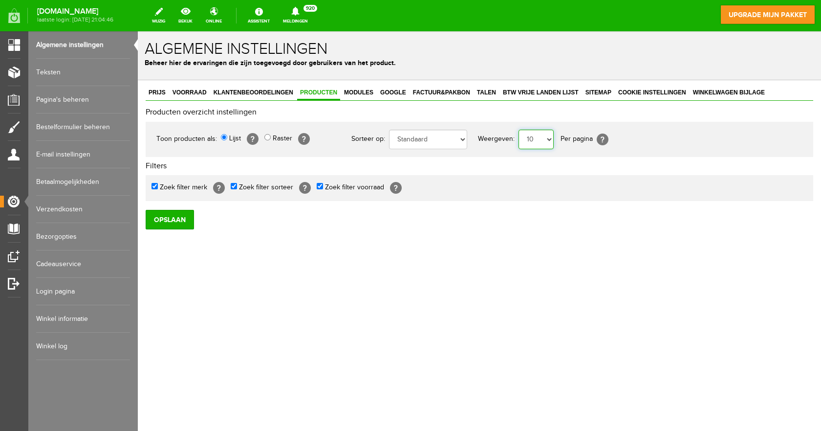
click at [548, 141] on select "1 2 3 4 5 6 7 8 9 10 11 12 13 14 15 16 17 18 19 20 21 22 23 24 25 26 27 28 29 3…" at bounding box center [536, 140] width 35 height 20
click at [550, 142] on select "1 2 3 4 5 6 7 8 9 10 11 12 13 14 15 16 17 18 19 20 21 22 23 24 25 26 27 28 29 3…" at bounding box center [536, 140] width 35 height 20
select select "16"
click at [519, 130] on select "1 2 3 4 5 6 7 8 9 10 11 12 13 14 15 16 17 18 19 20 21 22 23 24 25 26 27 28 29 3…" at bounding box center [536, 140] width 35 height 20
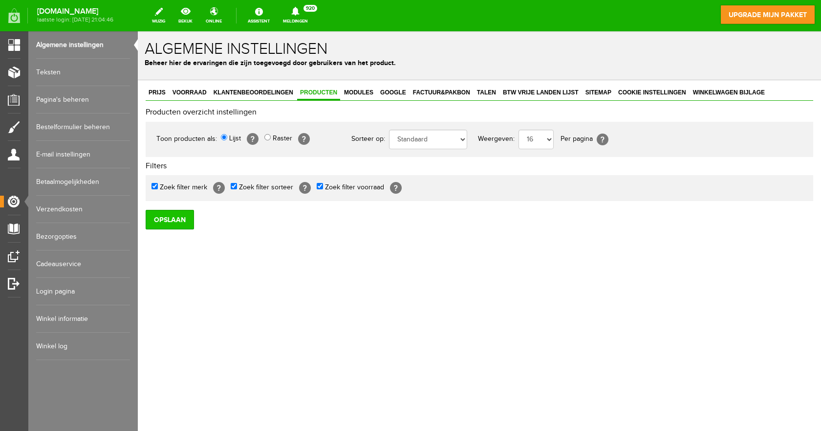
click at [162, 217] on input "Opslaan" at bounding box center [170, 220] width 48 height 20
click at [548, 140] on select "1 2 3 4 5 6 7 8 9 10 11 12 13 14 15 16 17 18 19 20 21 22 23 24 25 26 27 28 29 3…" at bounding box center [536, 140] width 35 height 20
click at [622, 262] on div "Prijs Voorraad Klantenbeoordelingen Producten Modules Google Factuur&Pakbon Tal…" at bounding box center [479, 190] width 683 height 221
click at [172, 218] on input "Opslaan" at bounding box center [170, 220] width 48 height 20
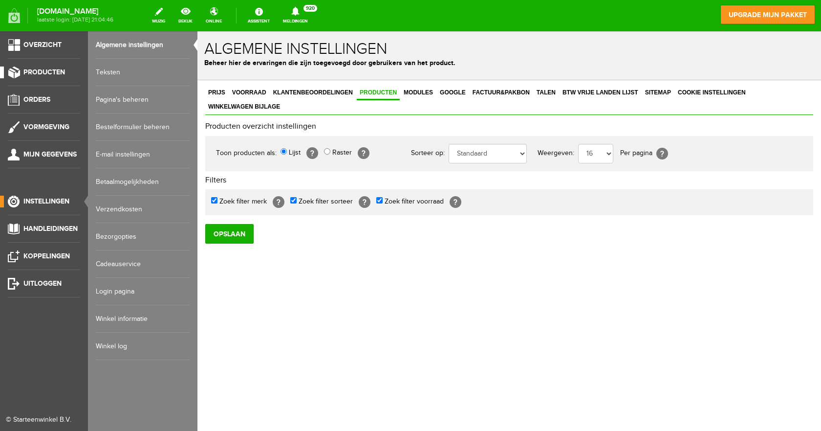
click at [54, 72] on span "Producten" at bounding box center [44, 72] width 42 height 8
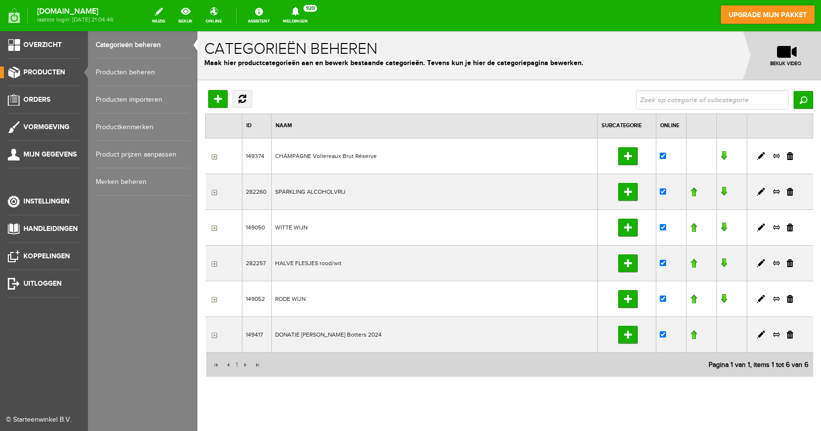
click at [135, 70] on link "Producten beheren" at bounding box center [143, 72] width 94 height 27
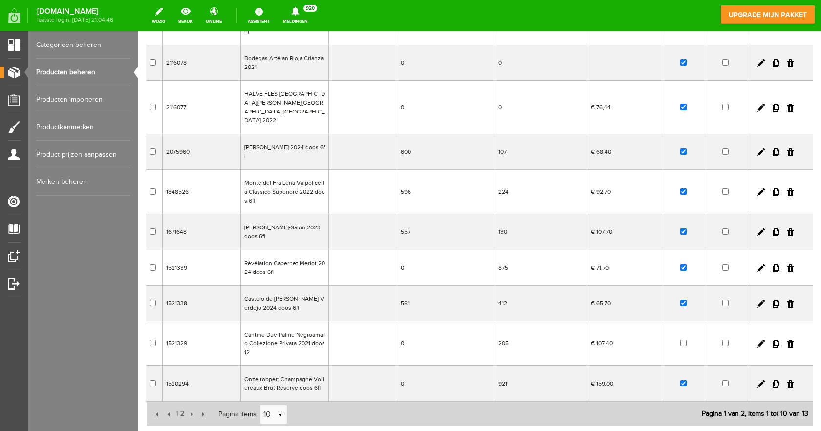
scroll to position [198, 0]
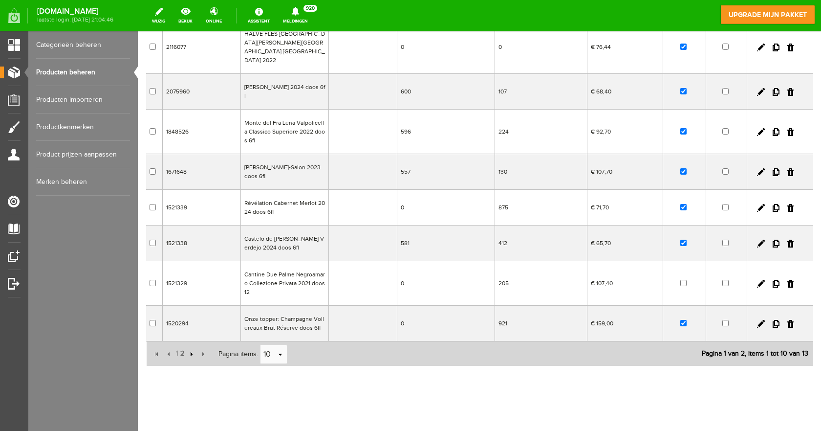
click at [190, 349] on input "button" at bounding box center [190, 354] width 11 height 11
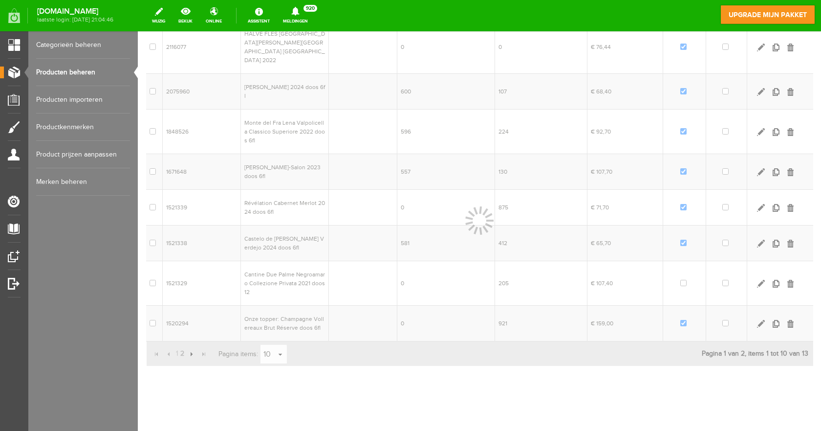
scroll to position [0, 0]
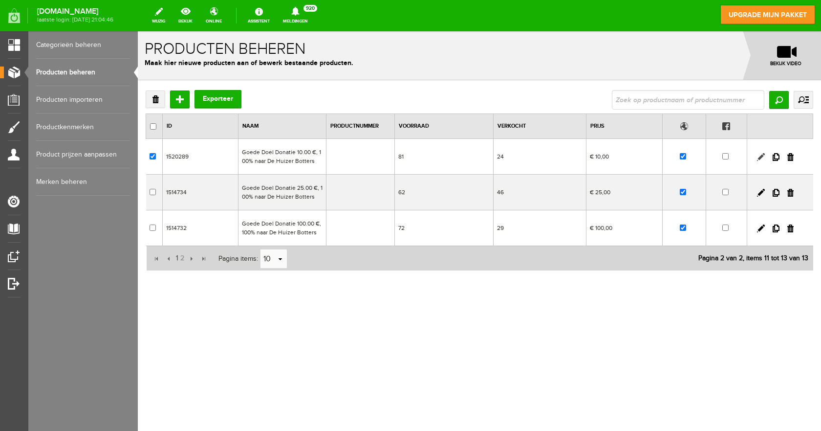
click at [760, 157] on link at bounding box center [761, 157] width 8 height 8
checkbox input "true"
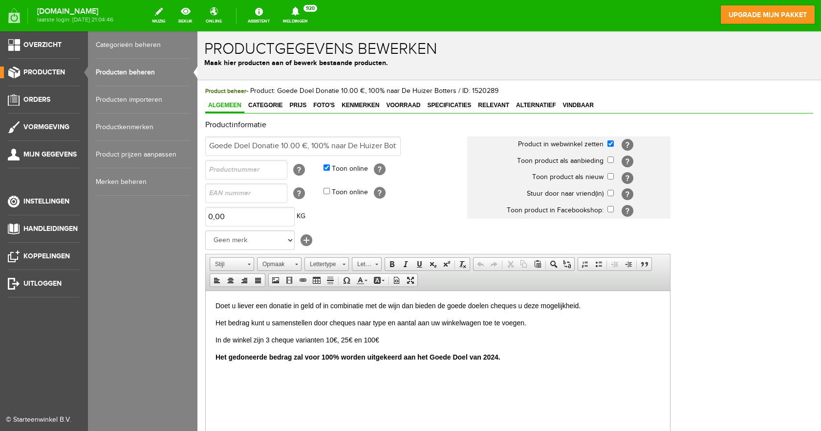
click at [103, 71] on link "Producten beheren" at bounding box center [143, 72] width 94 height 27
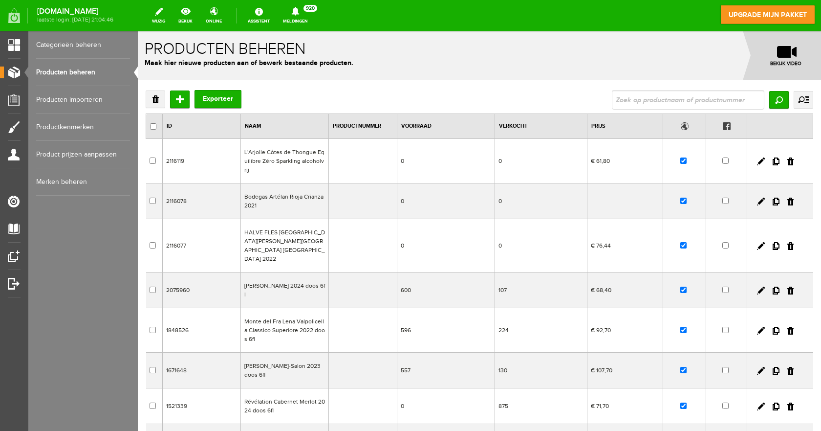
click at [270, 198] on td "Bodegas Artélan Rioja Crianza 2021" at bounding box center [284, 201] width 88 height 36
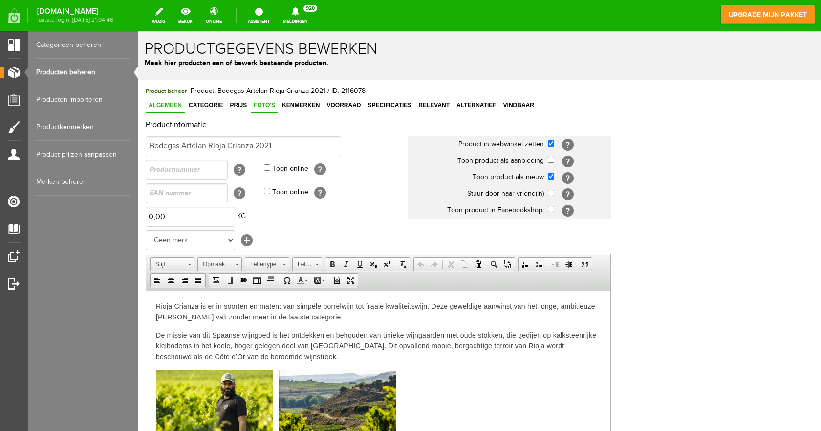
click at [262, 107] on span "Foto's" at bounding box center [264, 105] width 27 height 7
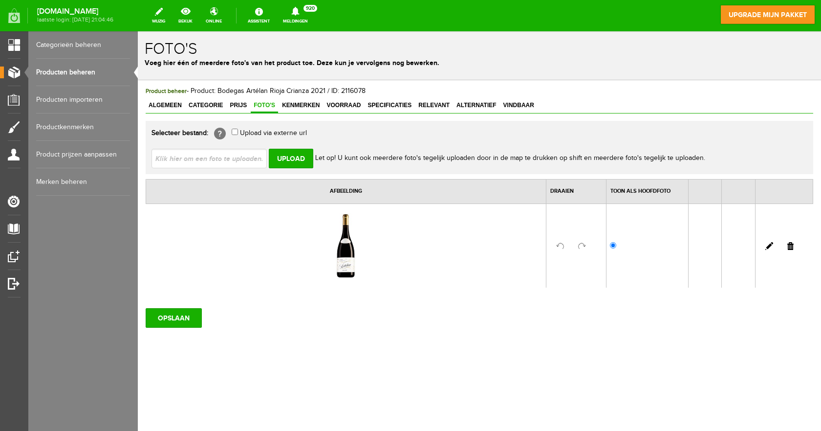
click at [232, 163] on input "file" at bounding box center [213, 158] width 123 height 19
type input "C:\fakepath\Artelan.jpg"
type input "Artelan.jpg"
click at [299, 157] on input "Upload" at bounding box center [291, 159] width 44 height 20
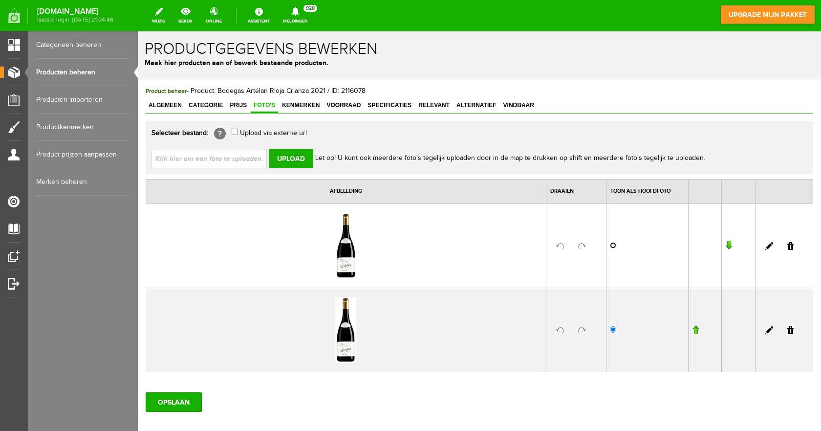
click at [610, 247] on input "radio" at bounding box center [613, 245] width 6 height 6
radio input "true"
click at [167, 402] on input "OPSLAAN" at bounding box center [174, 402] width 56 height 20
drag, startPoint x: 784, startPoint y: 329, endPoint x: 435, endPoint y: 33, distance: 457.8
click at [787, 329] on link at bounding box center [790, 330] width 6 height 8
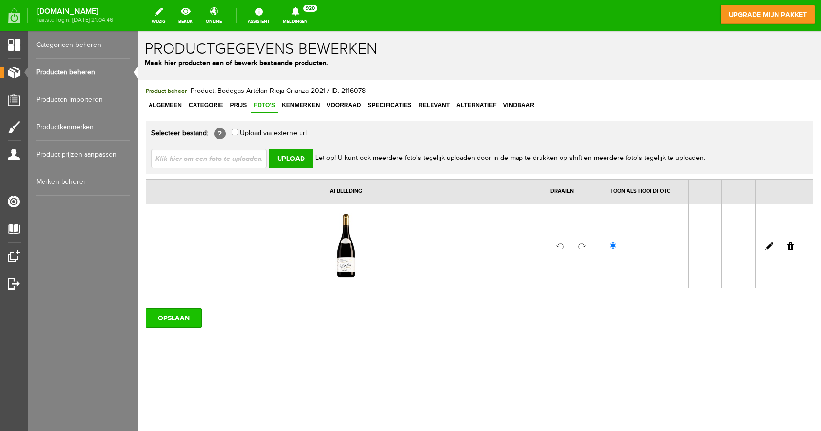
click at [175, 319] on input "OPSLAAN" at bounding box center [174, 318] width 56 height 20
